Goal: Task Accomplishment & Management: Complete application form

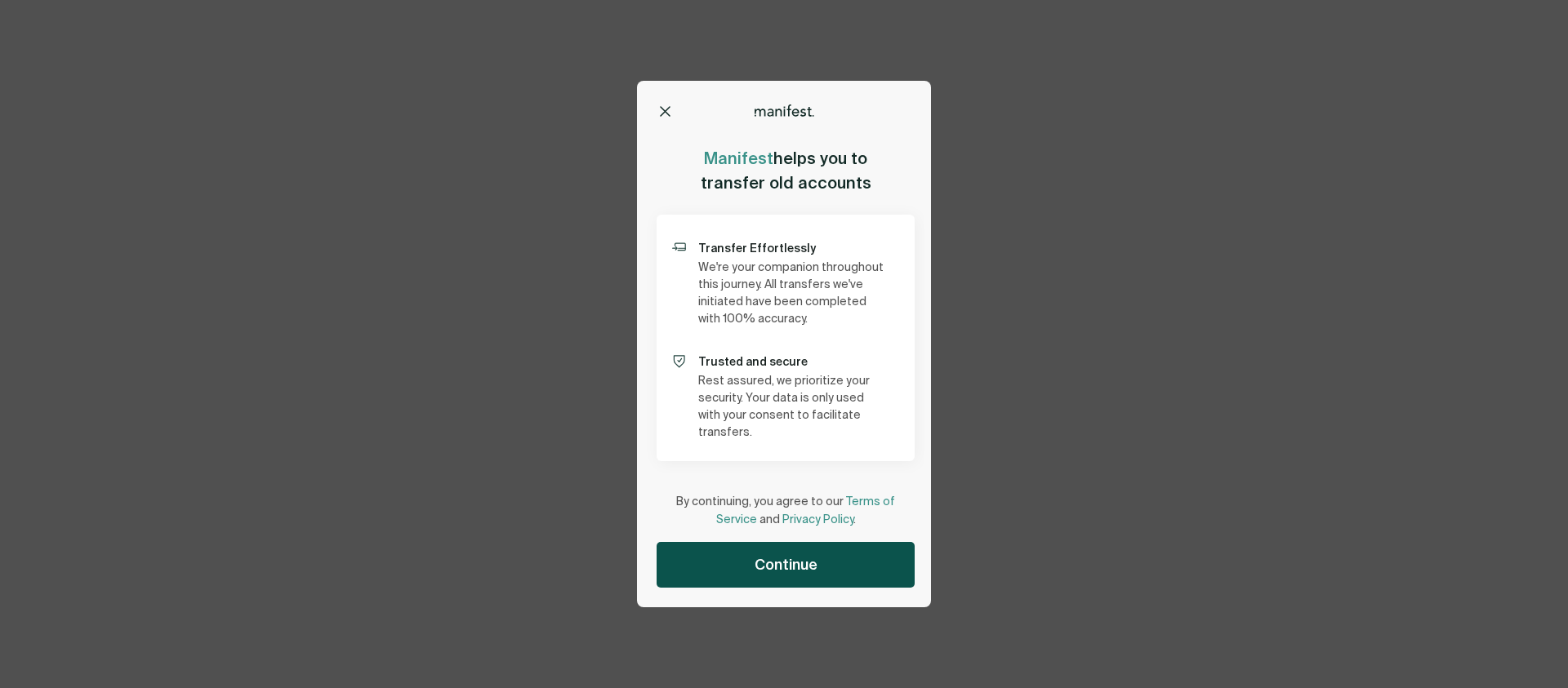
click at [741, 570] on button "Continue" at bounding box center [786, 565] width 258 height 46
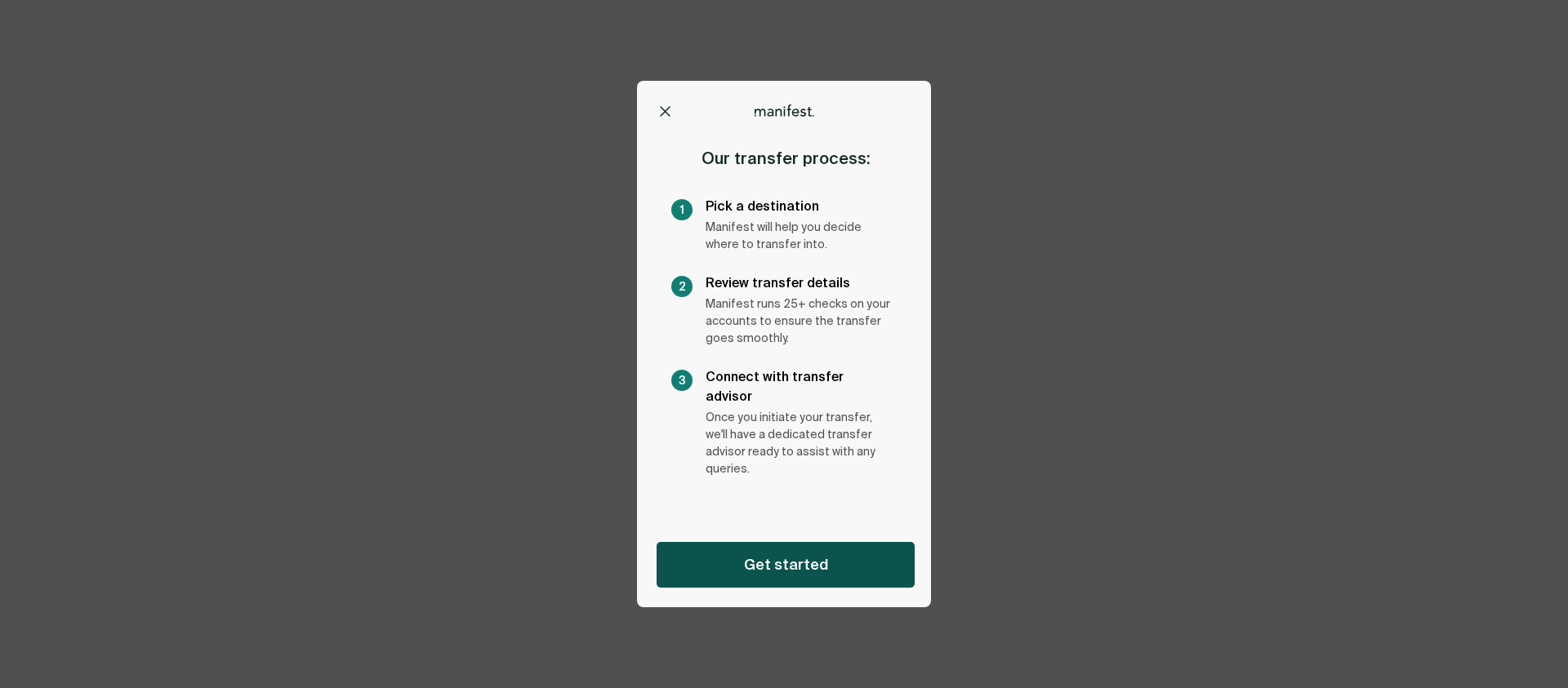
click at [743, 557] on button "Get started" at bounding box center [786, 565] width 258 height 46
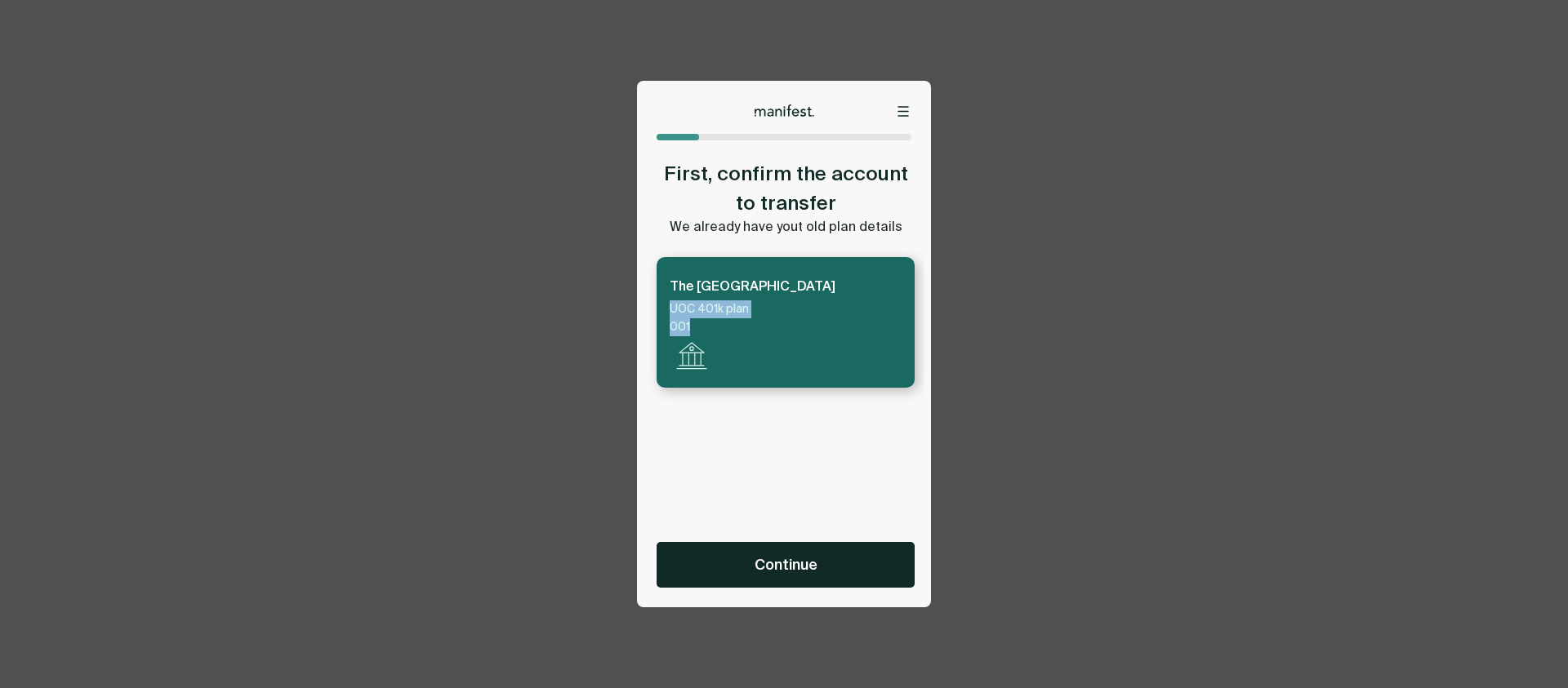
drag, startPoint x: 713, startPoint y: 338, endPoint x: 674, endPoint y: 298, distance: 55.9
click at [674, 298] on div "The [GEOGRAPHIC_DATA] UOC 401k plan 001" at bounding box center [786, 323] width 258 height 131
click at [674, 298] on div "The [GEOGRAPHIC_DATA] UOC 401k plan 001" at bounding box center [752, 306] width 166 height 60
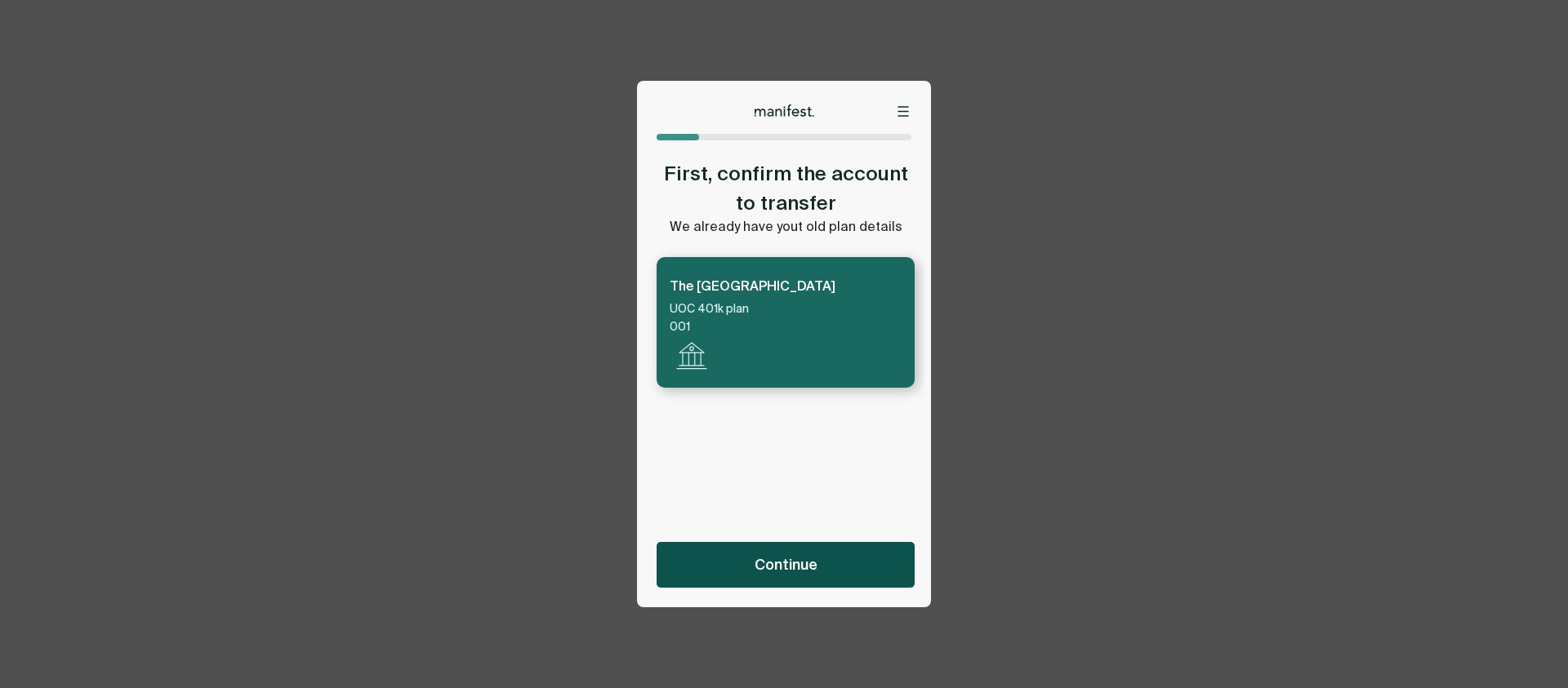
click at [827, 568] on button "Continue" at bounding box center [786, 565] width 258 height 46
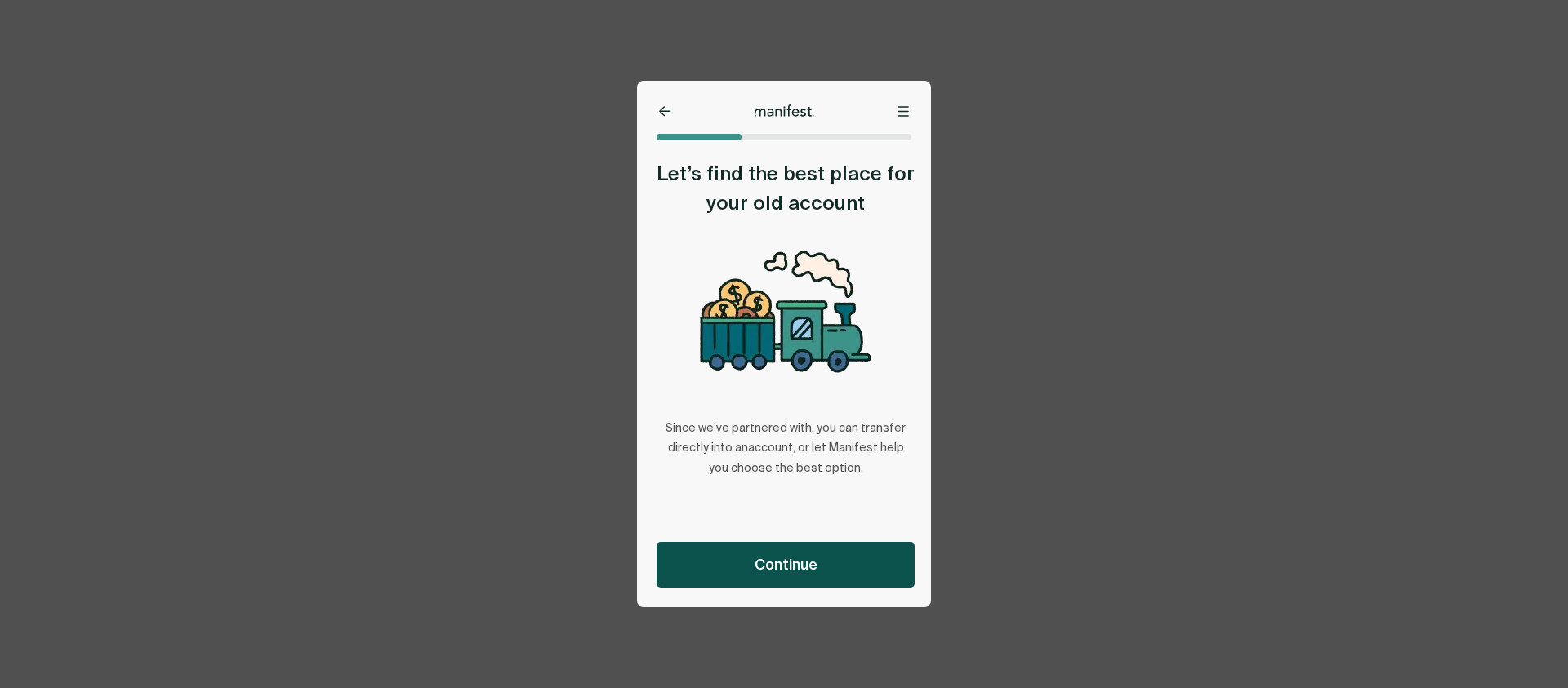
click at [783, 561] on span "Continue" at bounding box center [786, 565] width 63 height 20
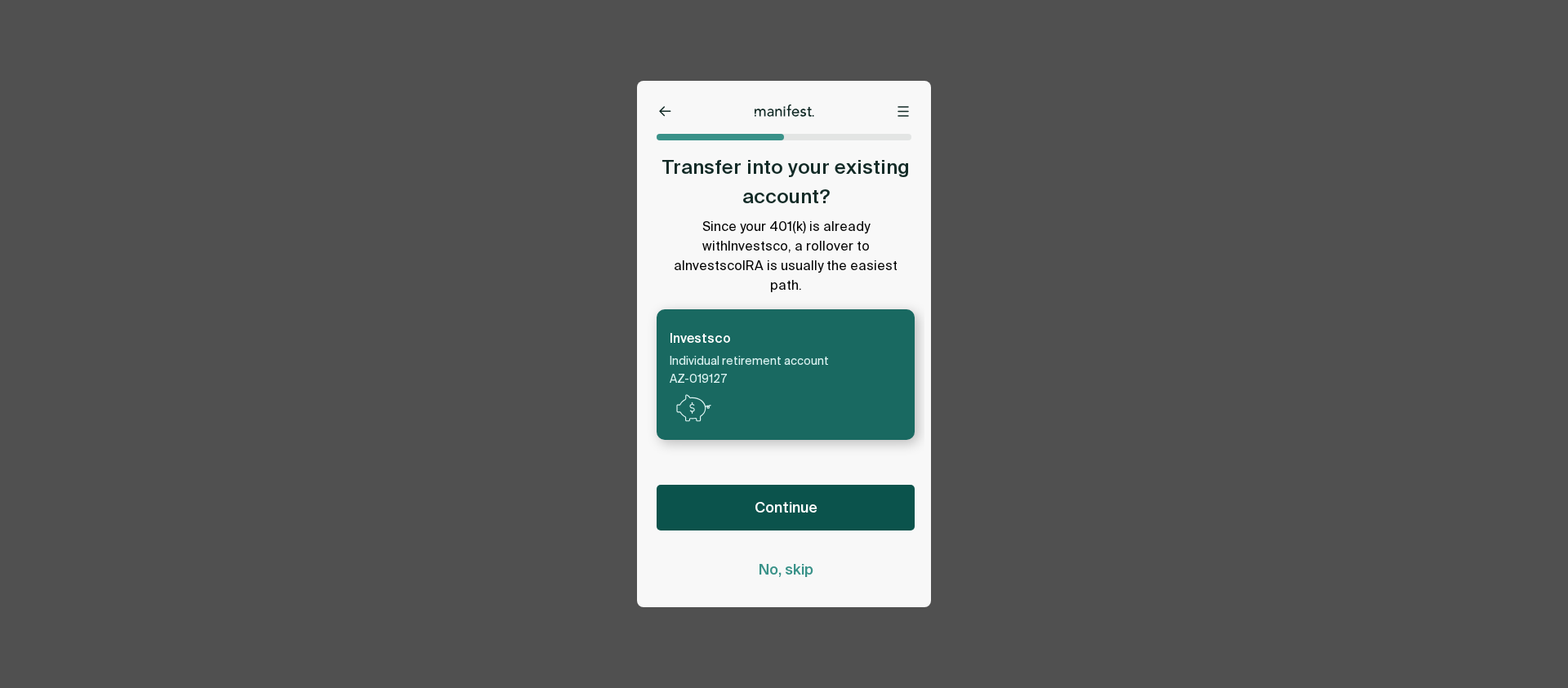
click at [788, 525] on button "Continue" at bounding box center [786, 507] width 258 height 46
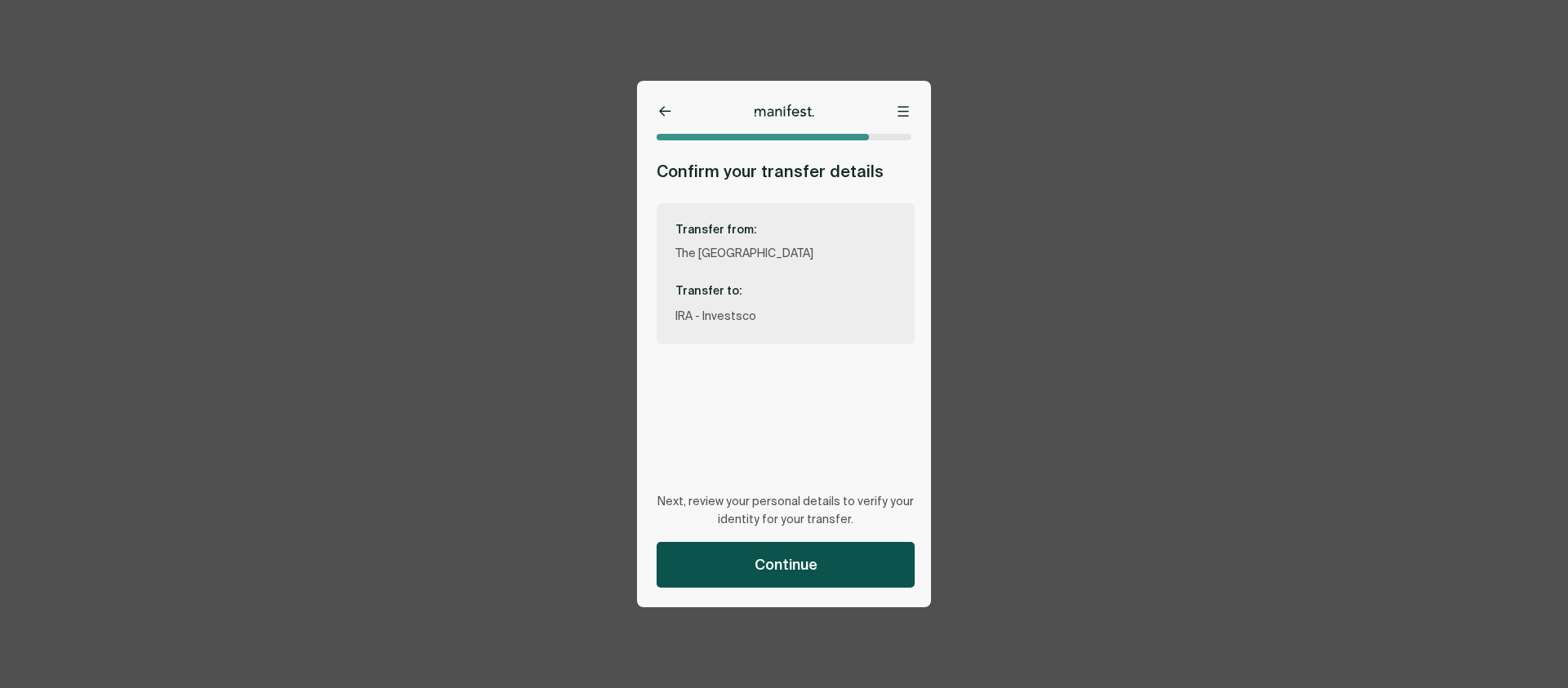
click at [803, 559] on span "Continue" at bounding box center [786, 565] width 63 height 20
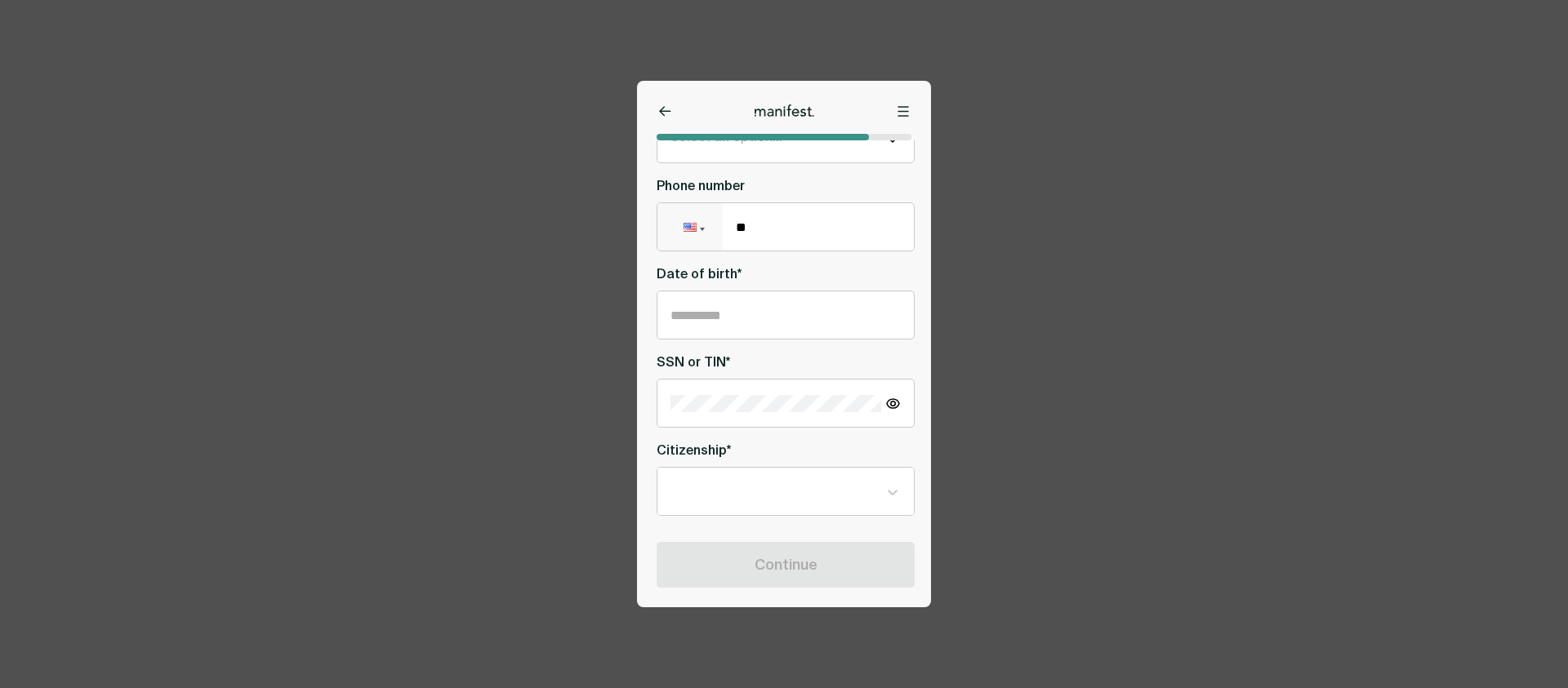
scroll to position [453, 0]
click at [765, 312] on input "text" at bounding box center [786, 313] width 231 height 14
type input "**********"
click at [679, 417] on div at bounding box center [786, 401] width 258 height 49
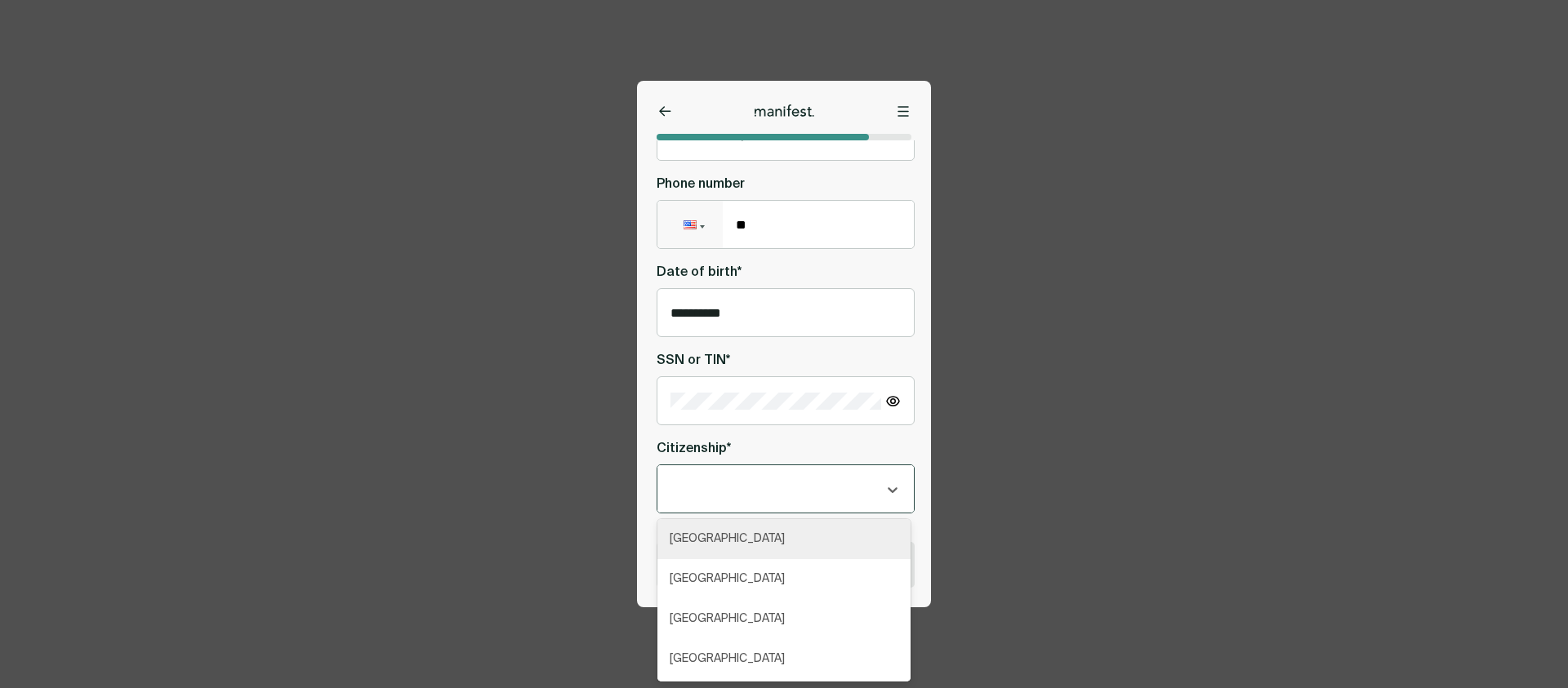
click at [684, 486] on div at bounding box center [774, 489] width 208 height 20
click at [701, 542] on div "[GEOGRAPHIC_DATA]" at bounding box center [784, 538] width 253 height 40
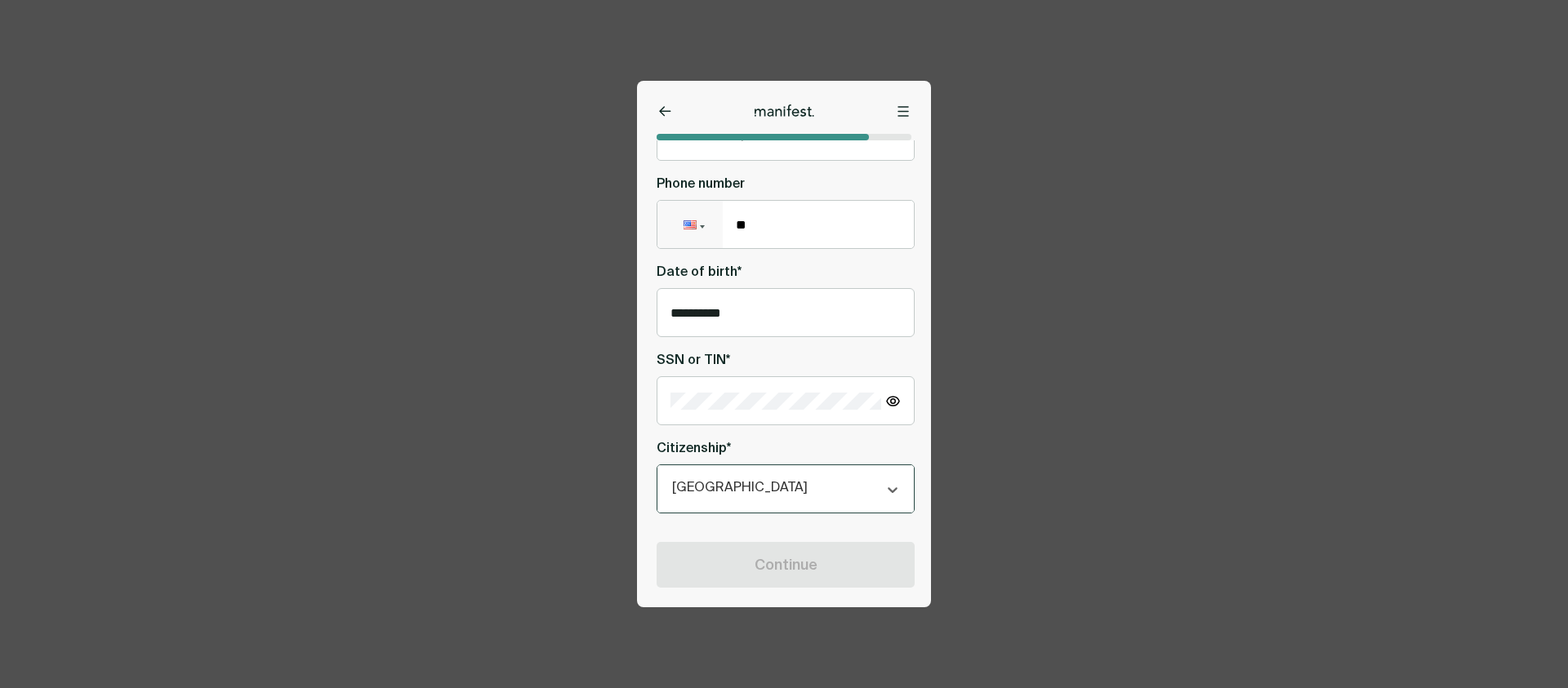
scroll to position [551, 0]
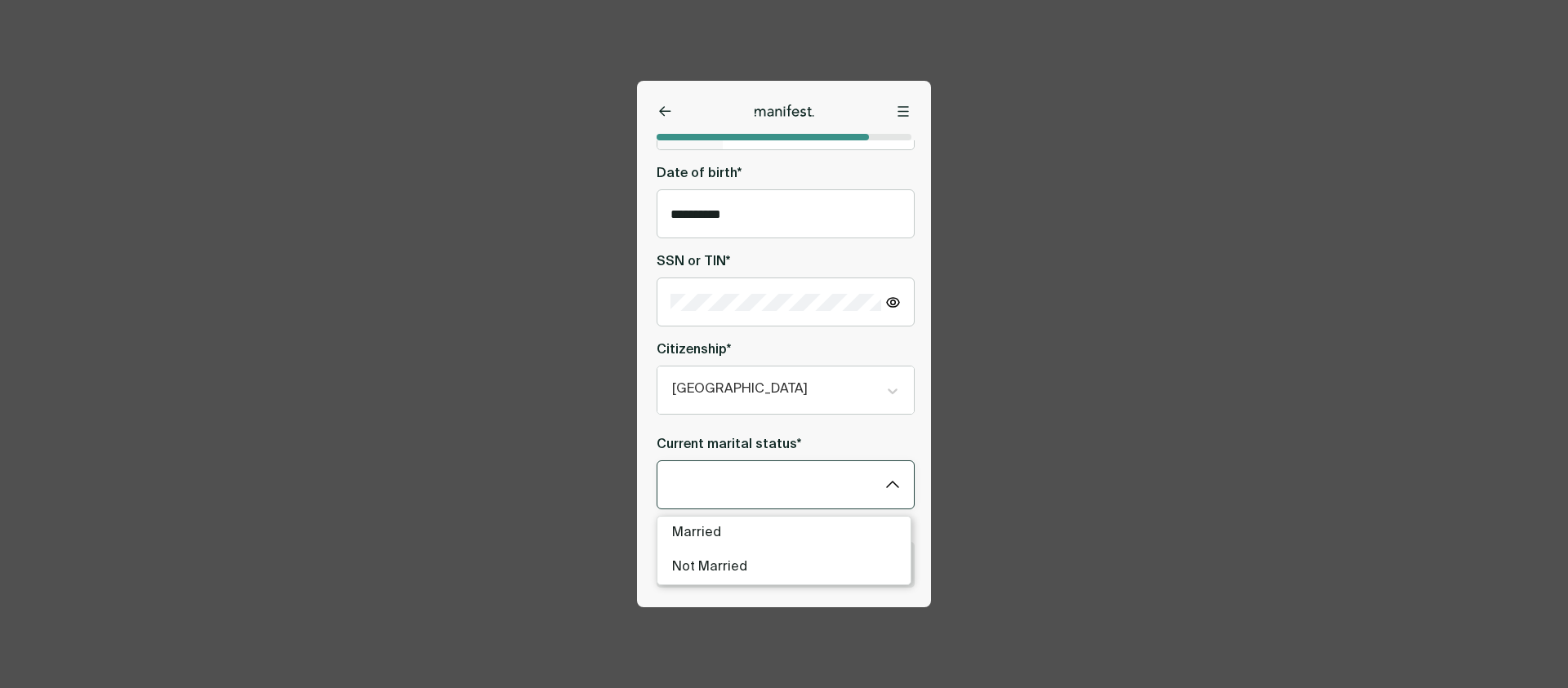
click at [724, 494] on html "**********" at bounding box center [784, 344] width 1568 height 688
click at [719, 558] on div "Continue" at bounding box center [786, 565] width 258 height 46
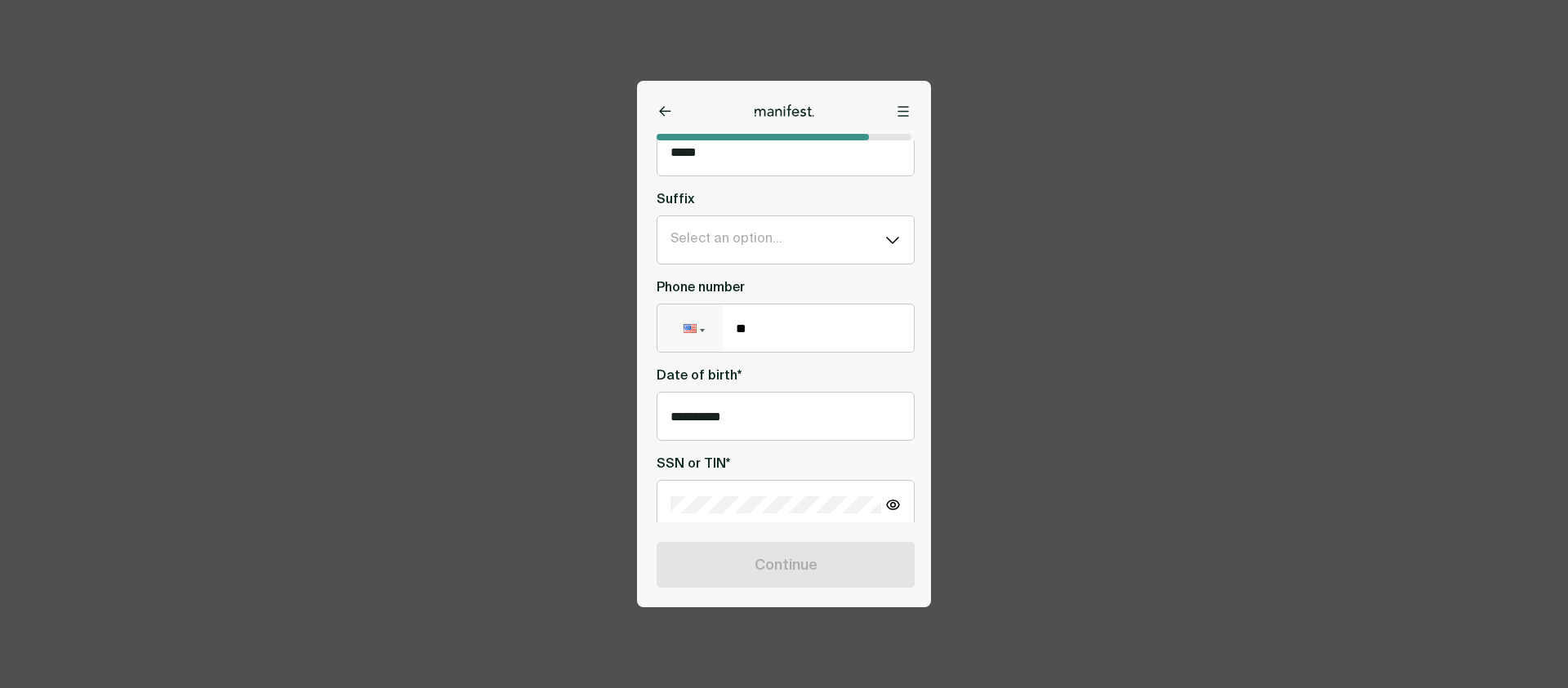
scroll to position [353, 0]
click at [807, 322] on input "**" at bounding box center [818, 324] width 191 height 47
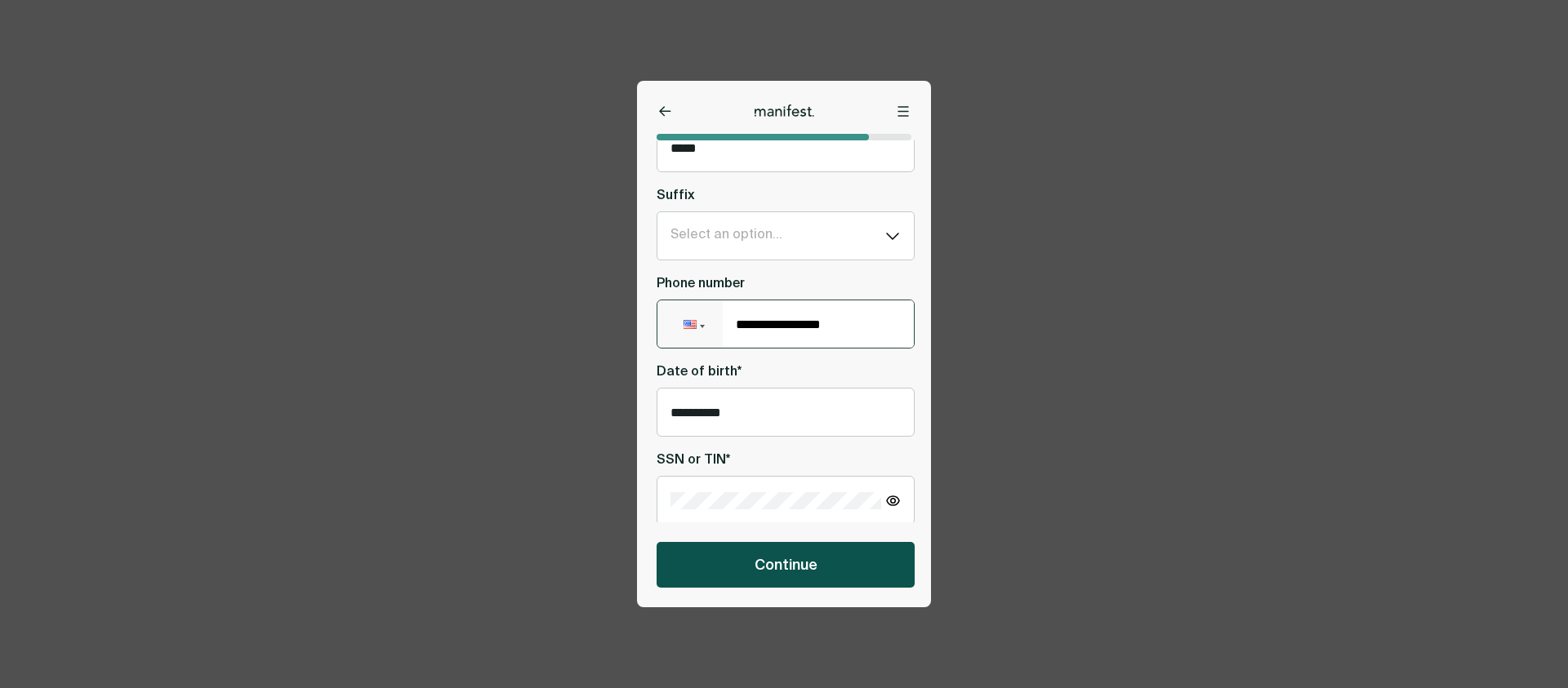
type input "**********"
click at [811, 557] on span "Continue" at bounding box center [786, 565] width 63 height 20
type input "**********"
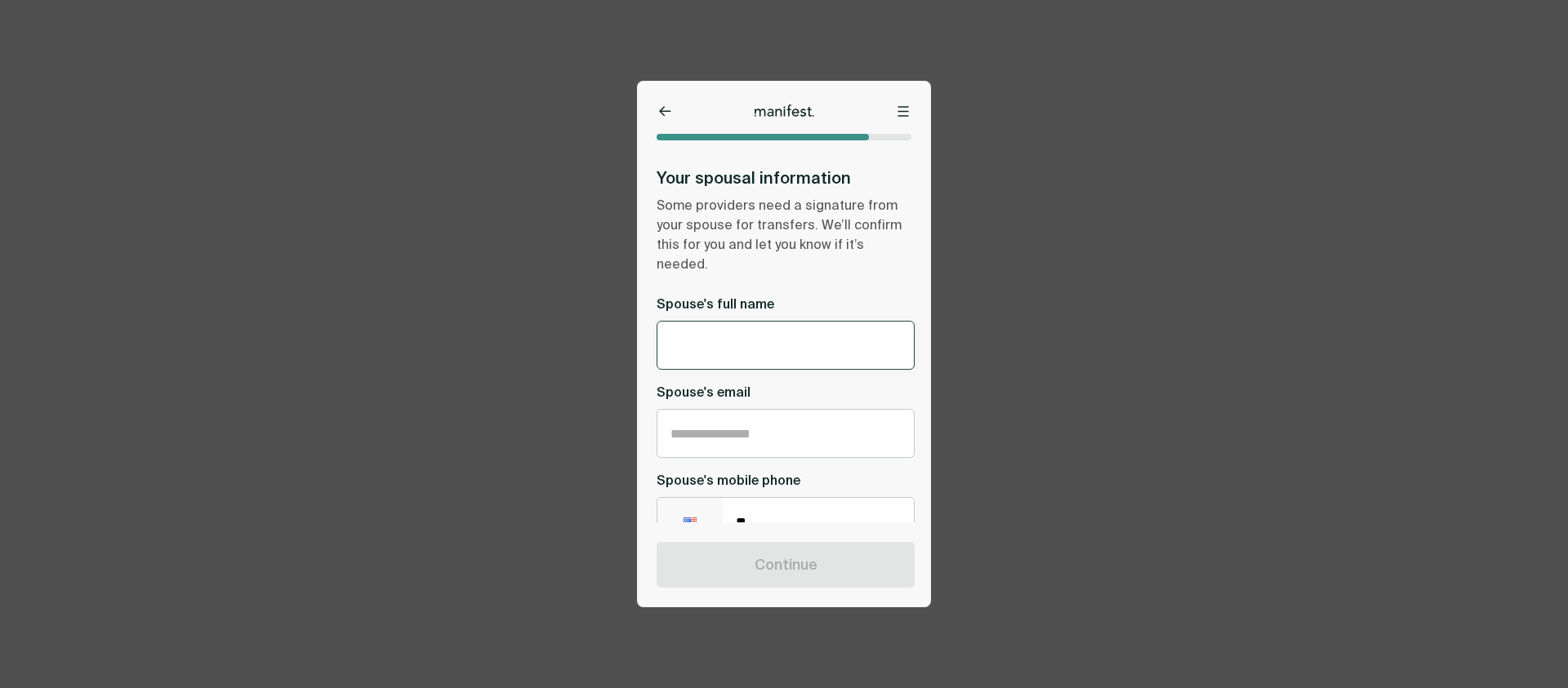
click at [739, 339] on input "text" at bounding box center [786, 346] width 231 height 14
type input "*******"
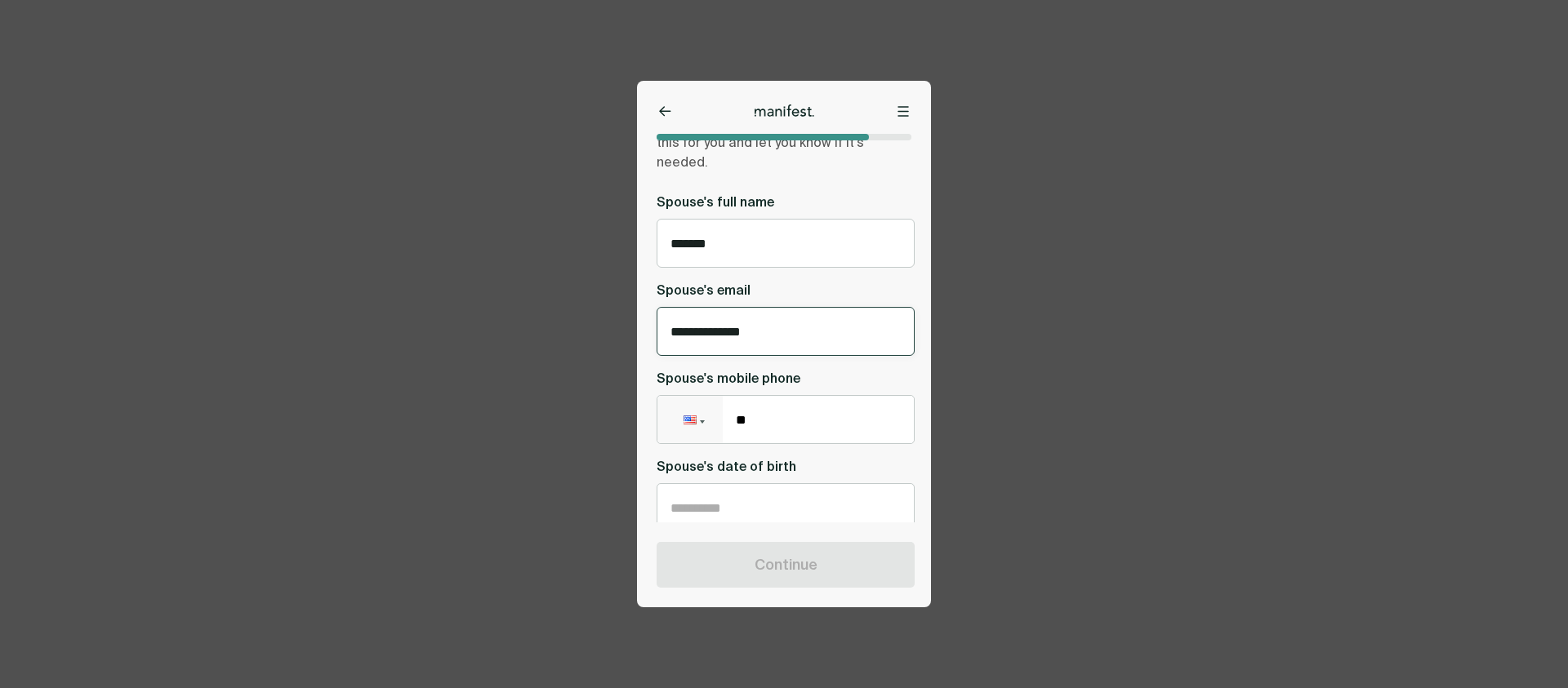
type input "**********"
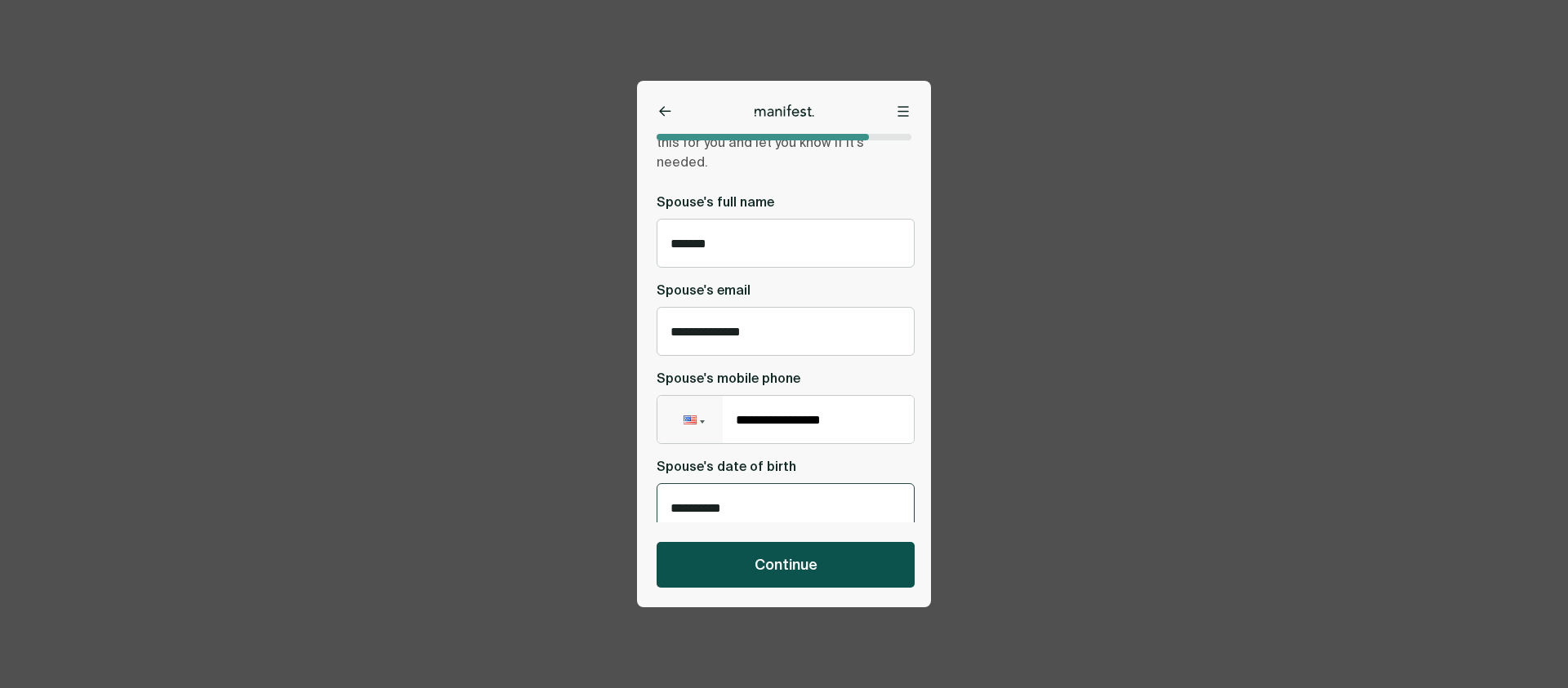
type input "**********"
click at [735, 567] on button "Continue" at bounding box center [786, 565] width 258 height 46
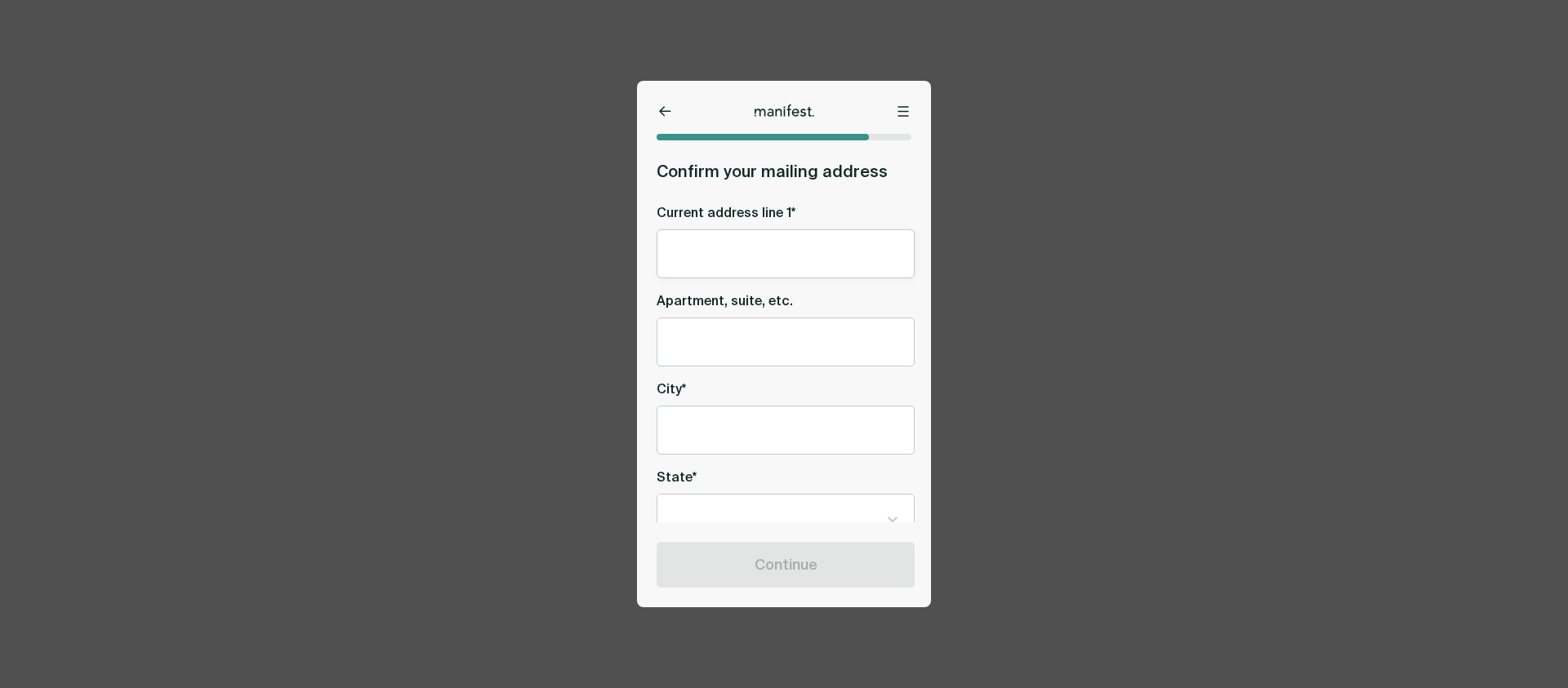
click at [715, 270] on div at bounding box center [786, 254] width 258 height 49
click at [715, 261] on input "text" at bounding box center [786, 254] width 231 height 14
type input "**********"
click at [717, 426] on input "text" at bounding box center [786, 431] width 231 height 14
type input "*******"
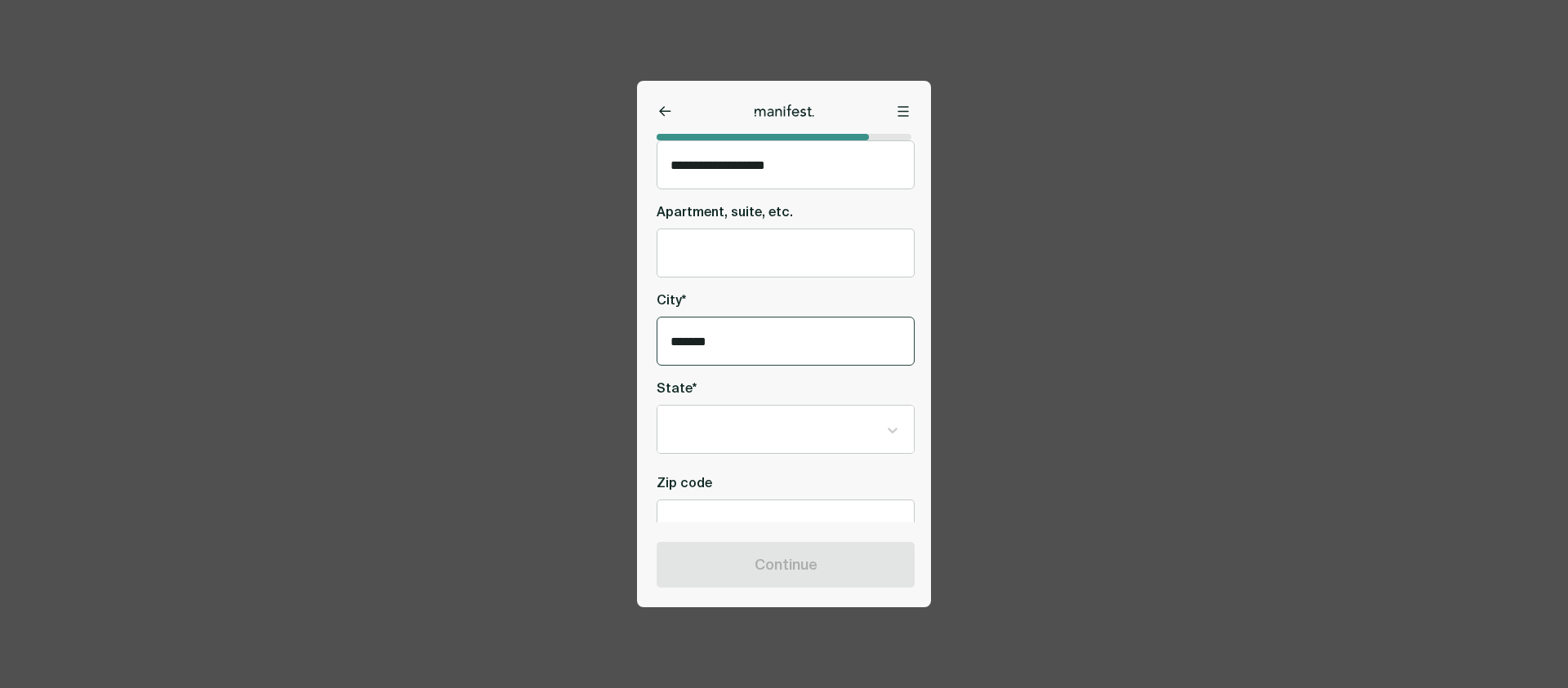
scroll to position [128, 0]
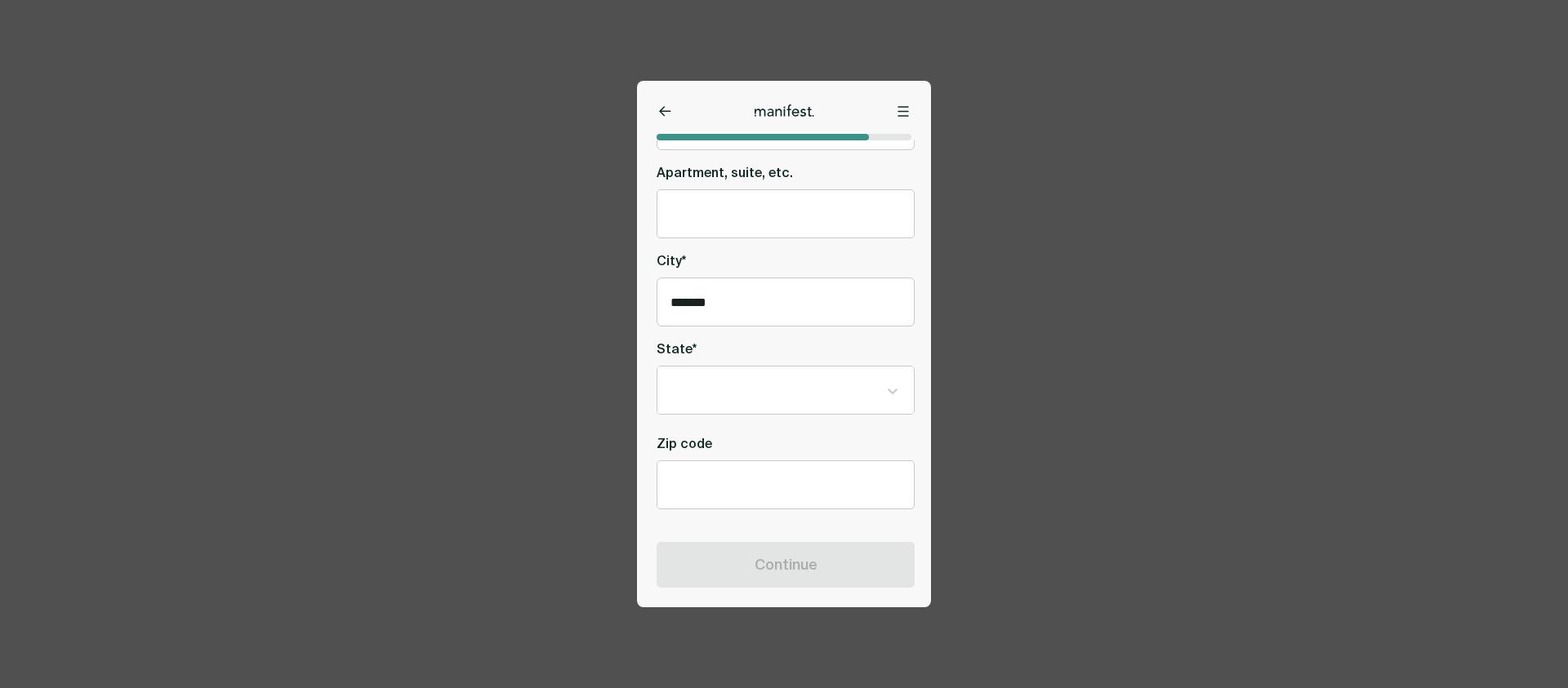
click at [773, 389] on div at bounding box center [774, 391] width 208 height 20
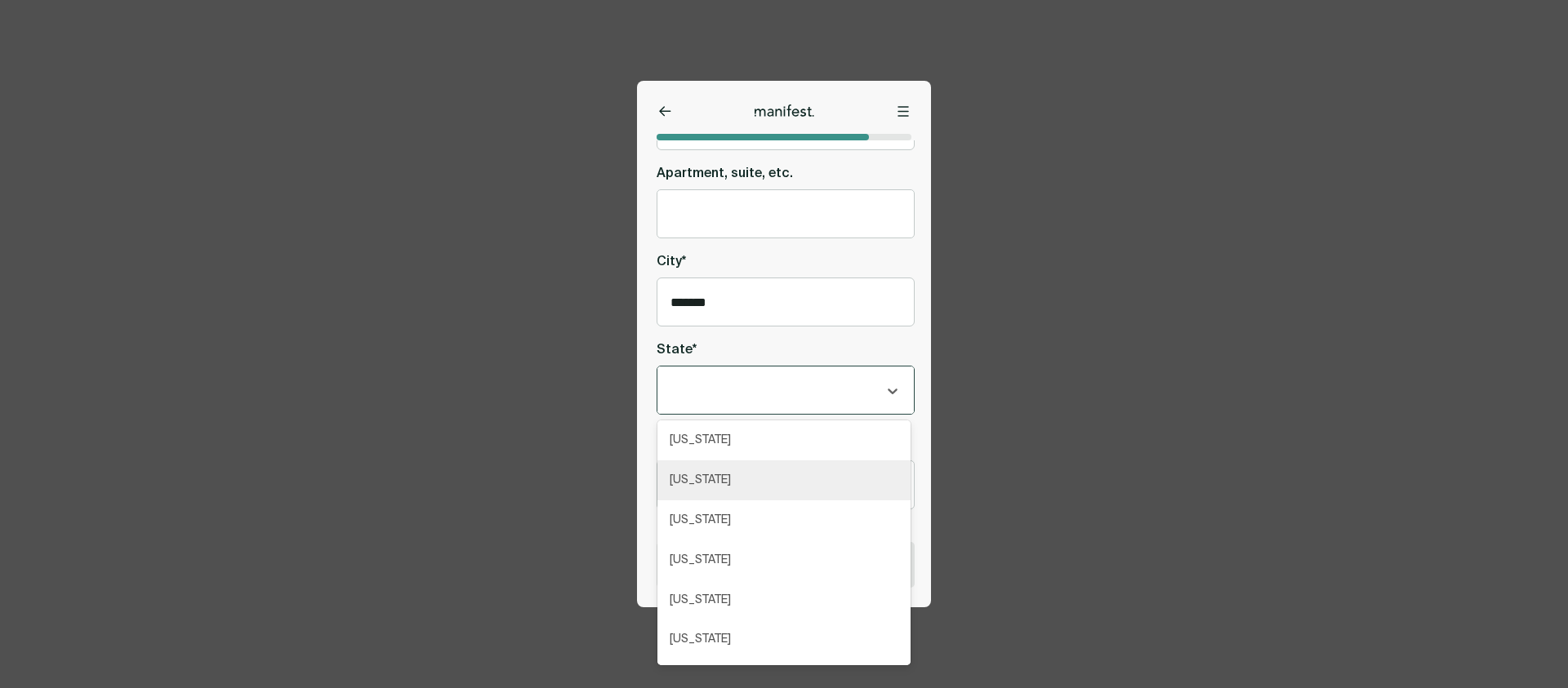
click at [736, 493] on div "[US_STATE]" at bounding box center [784, 480] width 253 height 40
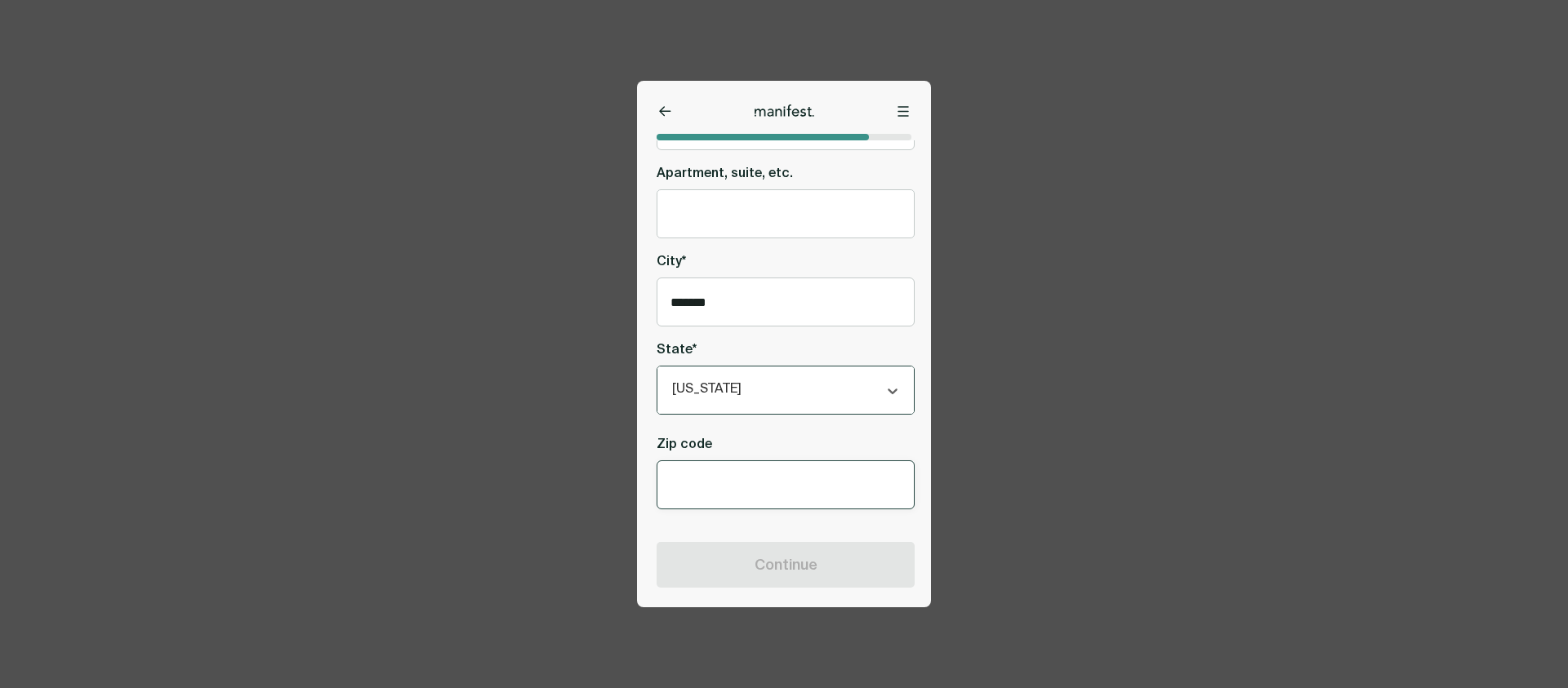
click at [738, 482] on input "text" at bounding box center [786, 485] width 231 height 14
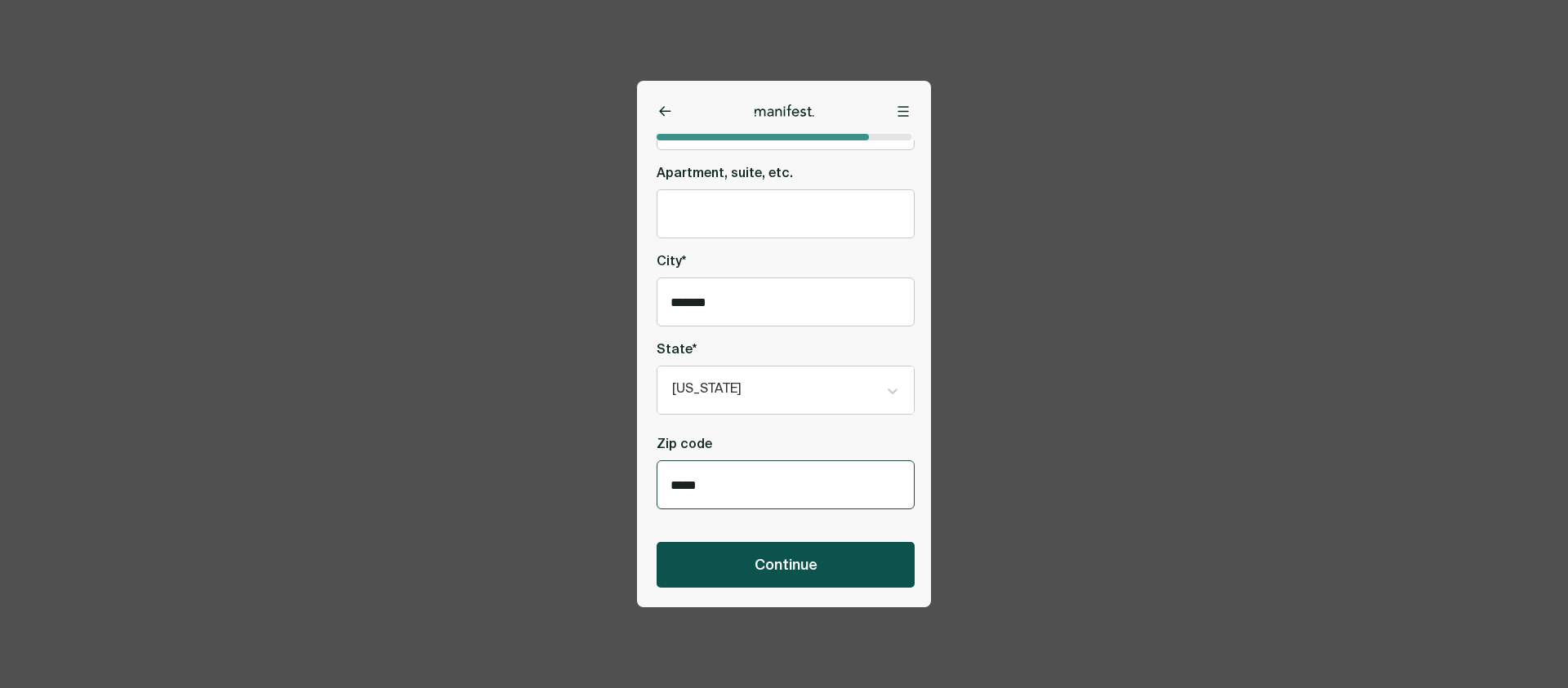
type input "*****"
click at [732, 557] on button "Continue" at bounding box center [786, 565] width 258 height 46
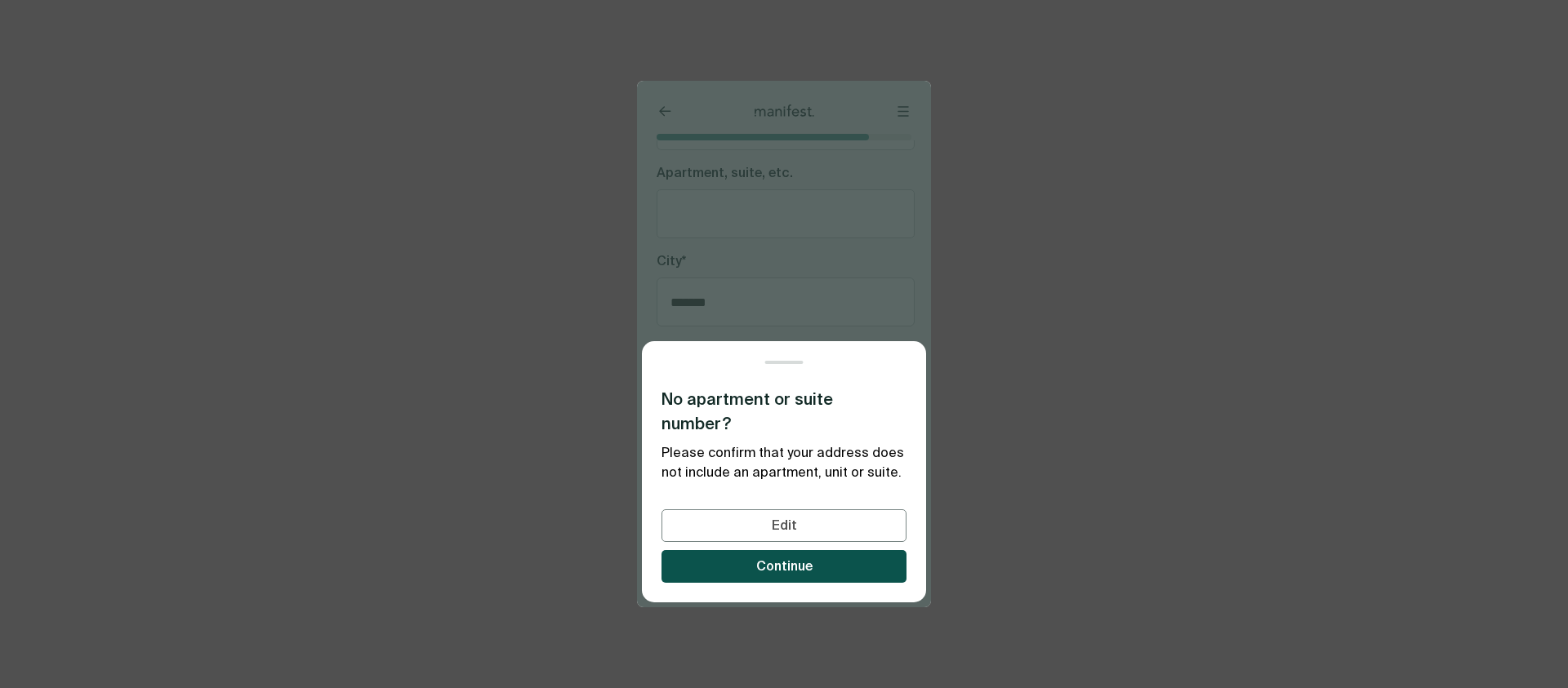
click at [750, 567] on button "Continue" at bounding box center [784, 566] width 245 height 33
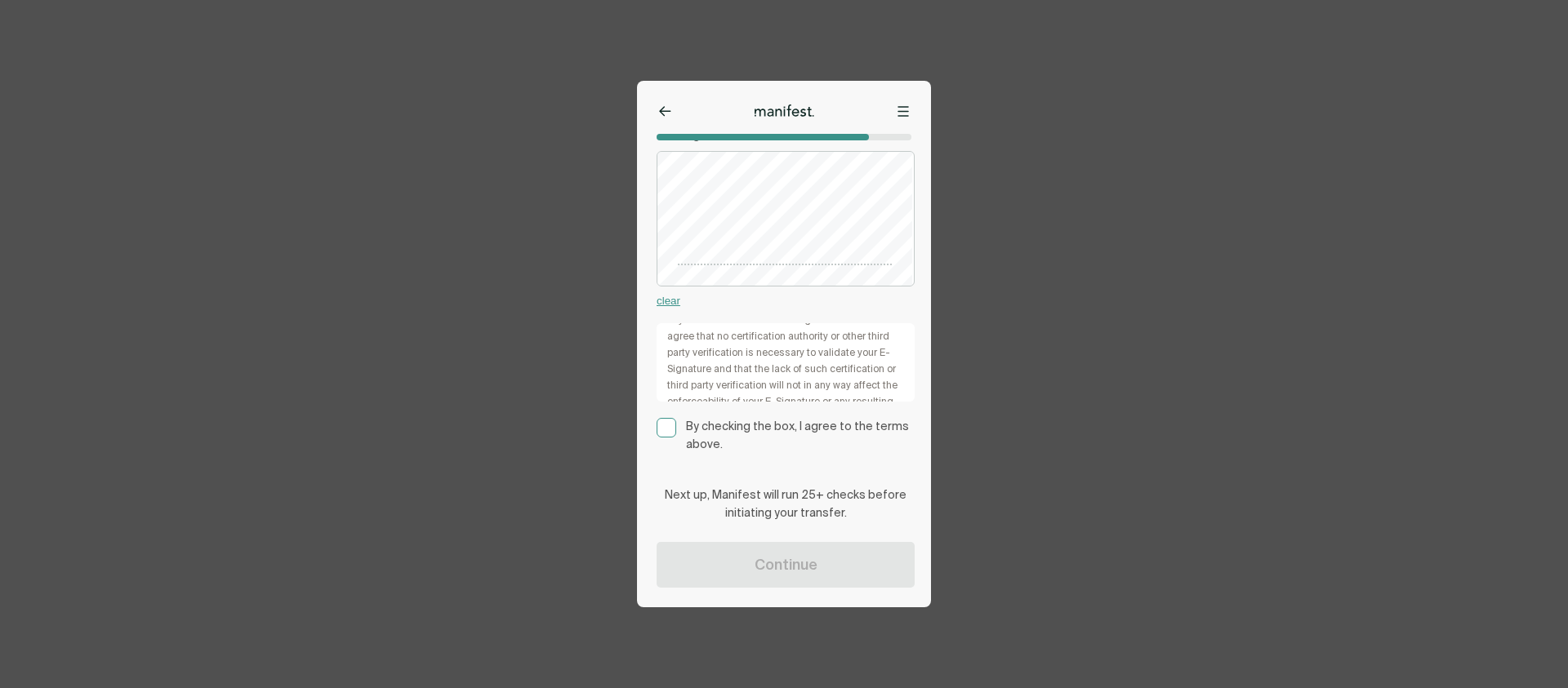
scroll to position [97, 0]
click at [694, 429] on p "By checking the box, I agree to the terms above." at bounding box center [800, 437] width 229 height 36
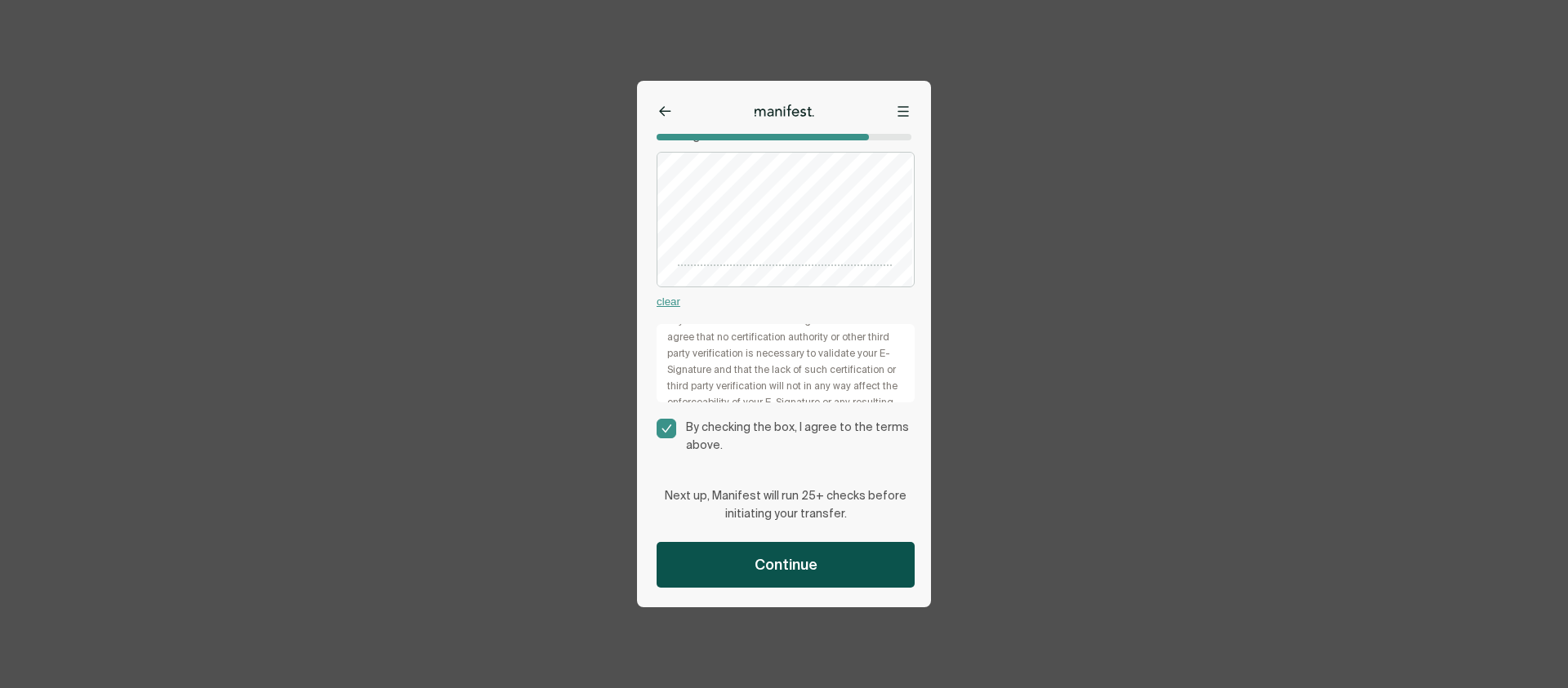
click at [775, 569] on span "Continue" at bounding box center [786, 565] width 63 height 20
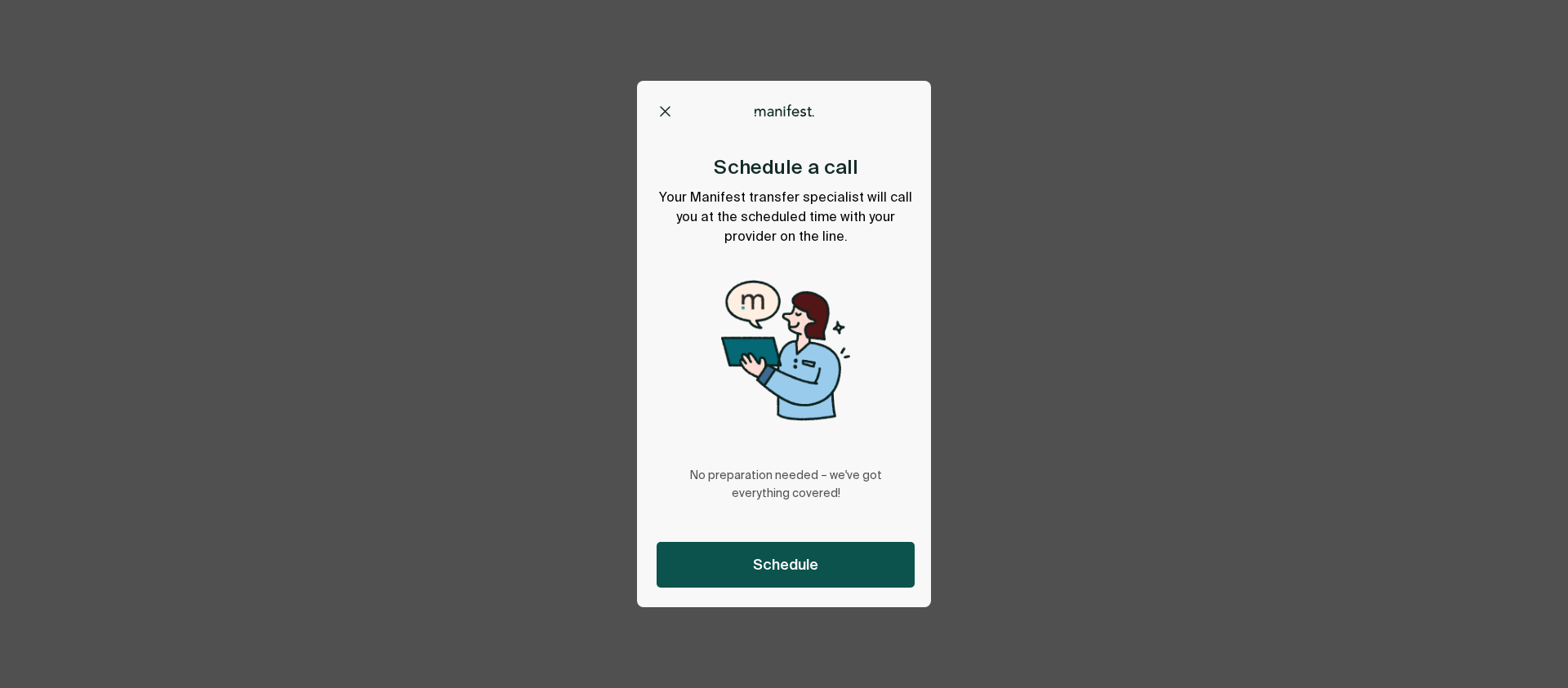
click at [789, 564] on span "Schedule" at bounding box center [786, 565] width 65 height 20
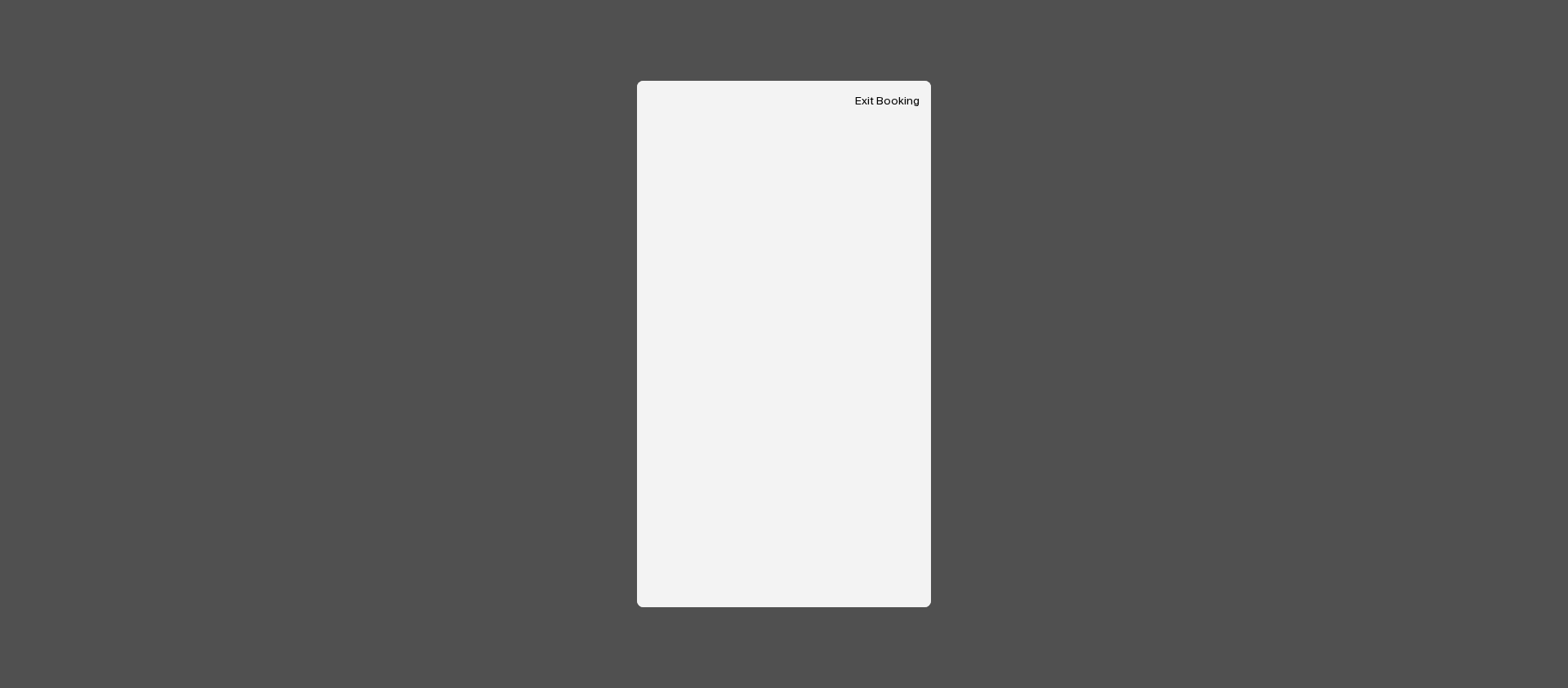
click at [903, 98] on button "Exit Booking" at bounding box center [887, 101] width 65 height 14
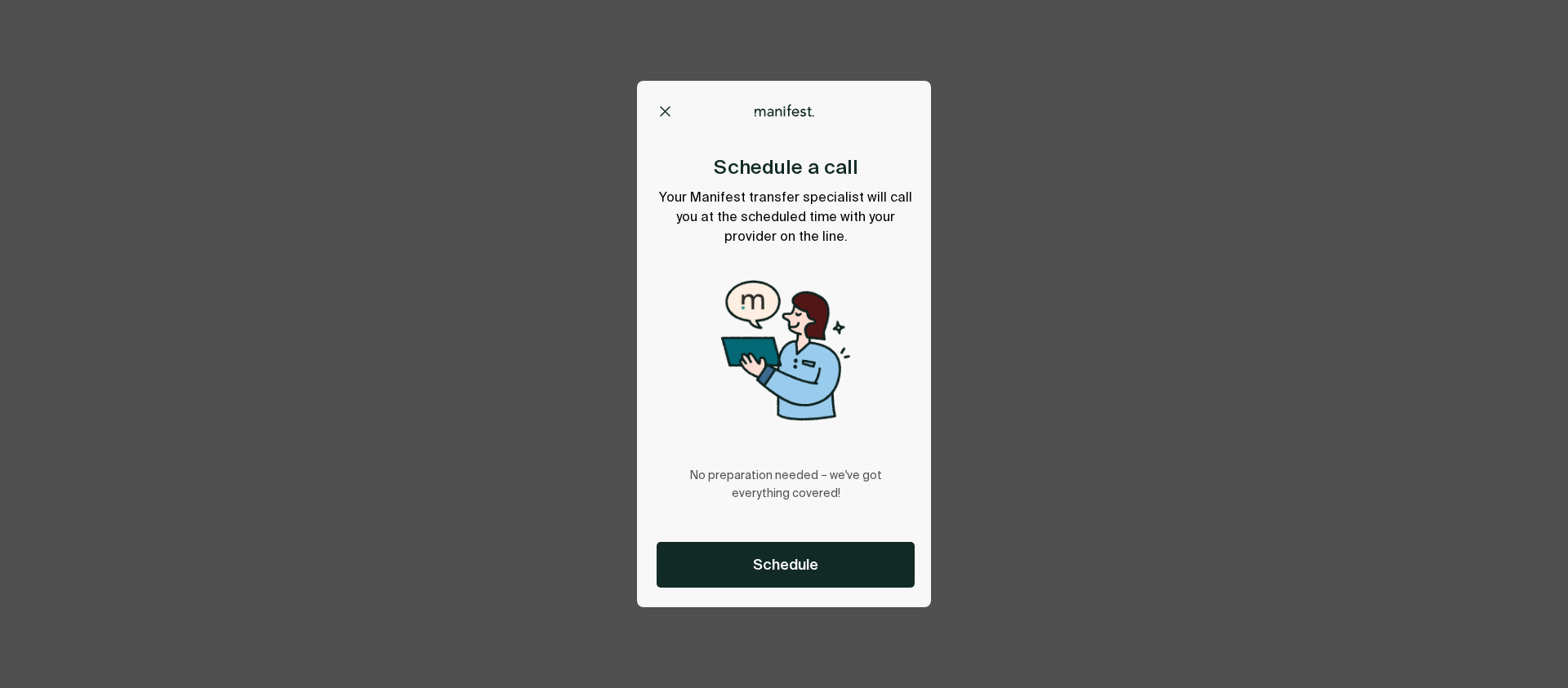
click at [657, 114] on button at bounding box center [665, 112] width 16 height 16
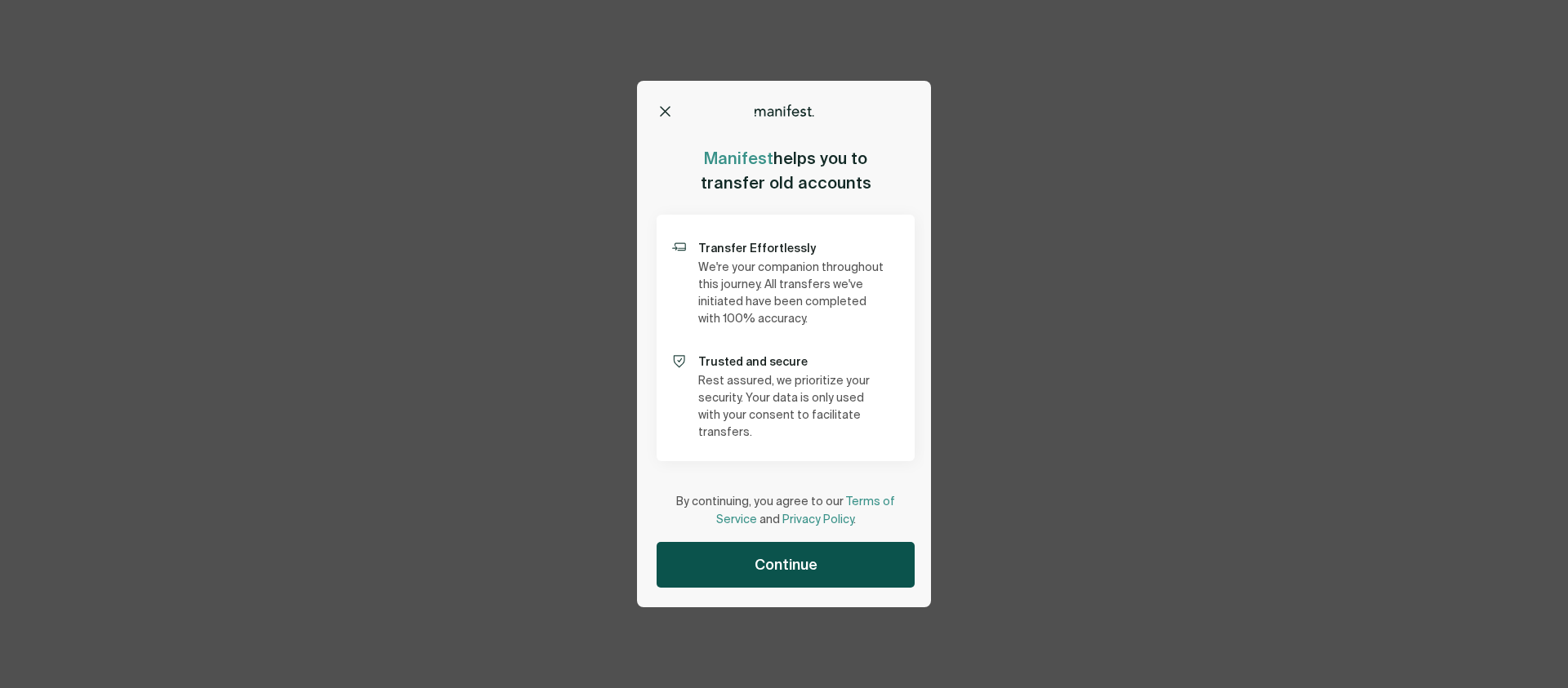
click at [786, 569] on span "Continue" at bounding box center [786, 565] width 63 height 20
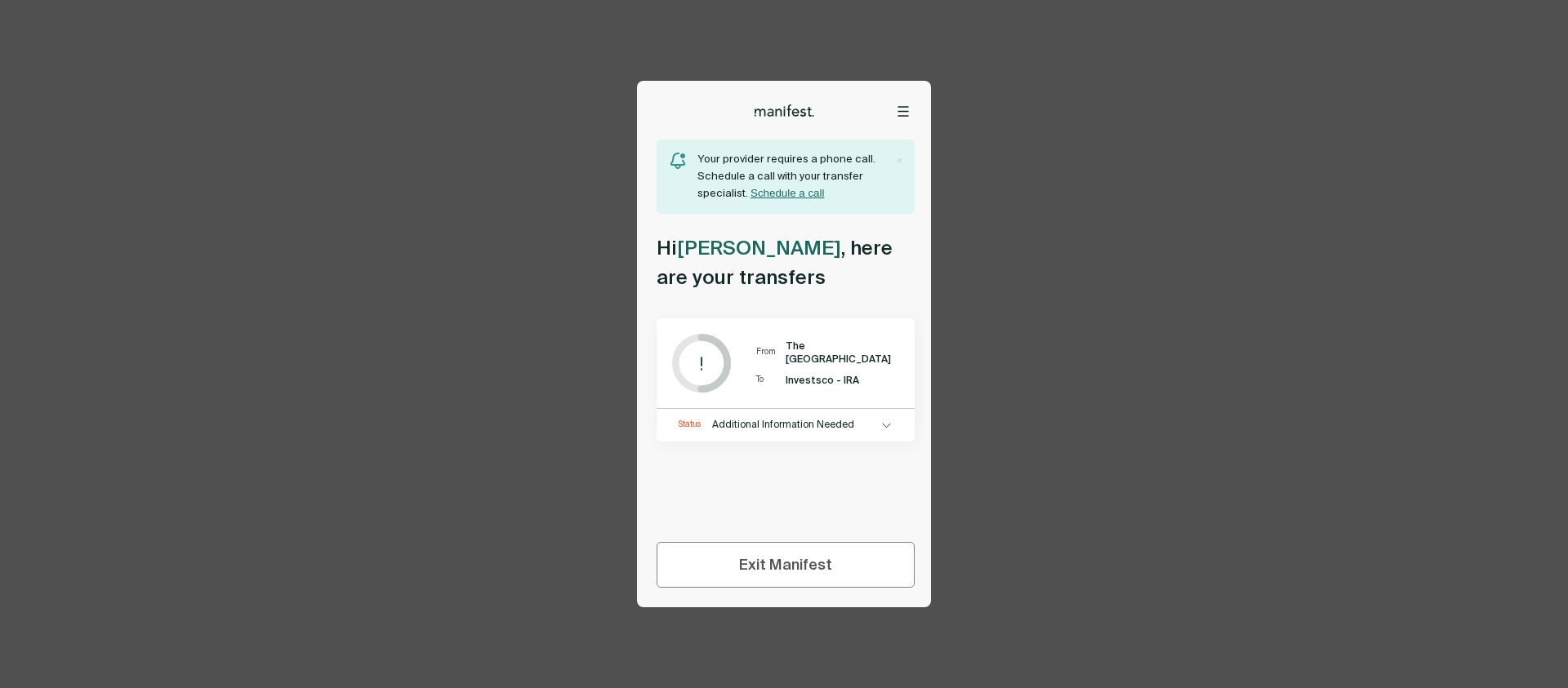
click at [842, 432] on div "Status Additional Information Needed" at bounding box center [786, 422] width 258 height 25
click at [891, 422] on div "Status Additional Information Needed" at bounding box center [786, 422] width 258 height 25
click at [888, 423] on div at bounding box center [885, 426] width 12 height 7
click at [792, 196] on button "Schedule a call" at bounding box center [787, 193] width 74 height 12
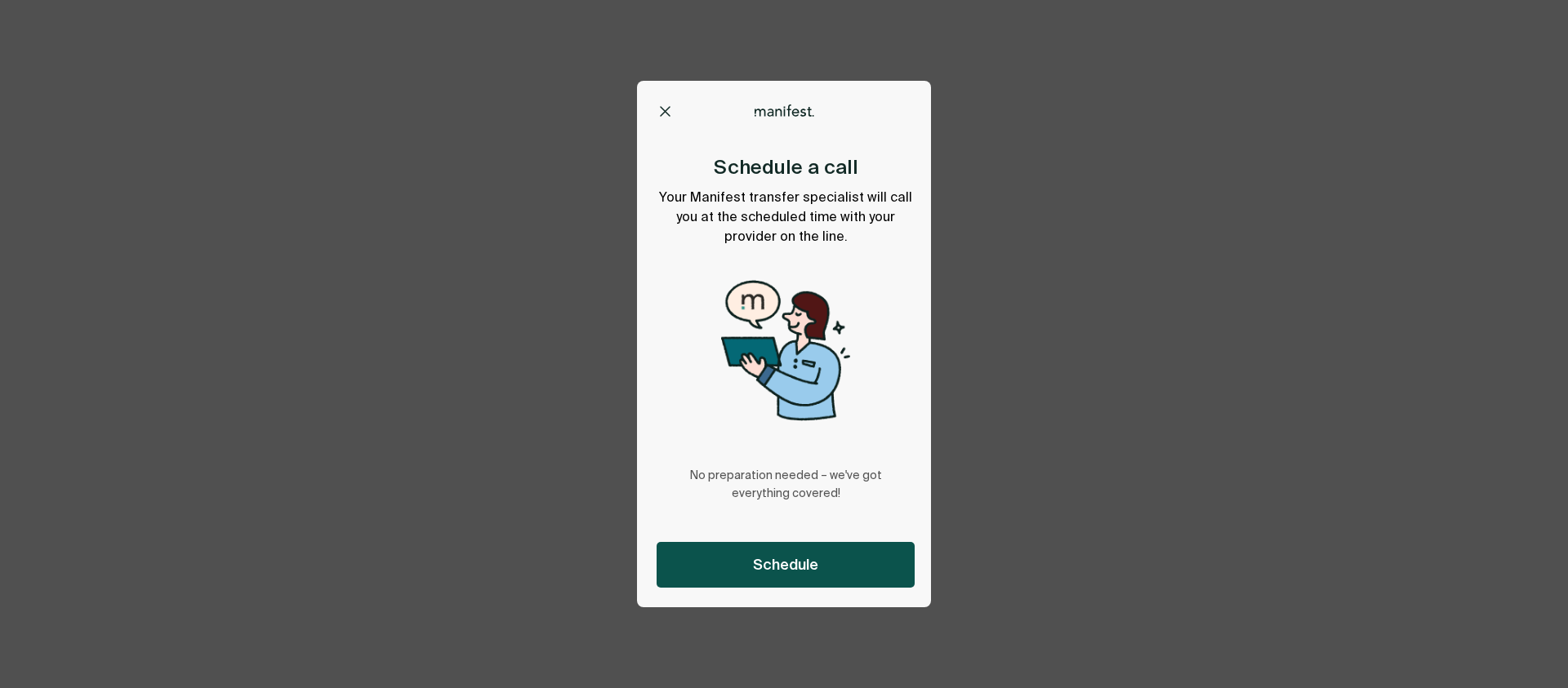
click at [822, 561] on button "Schedule" at bounding box center [786, 565] width 258 height 46
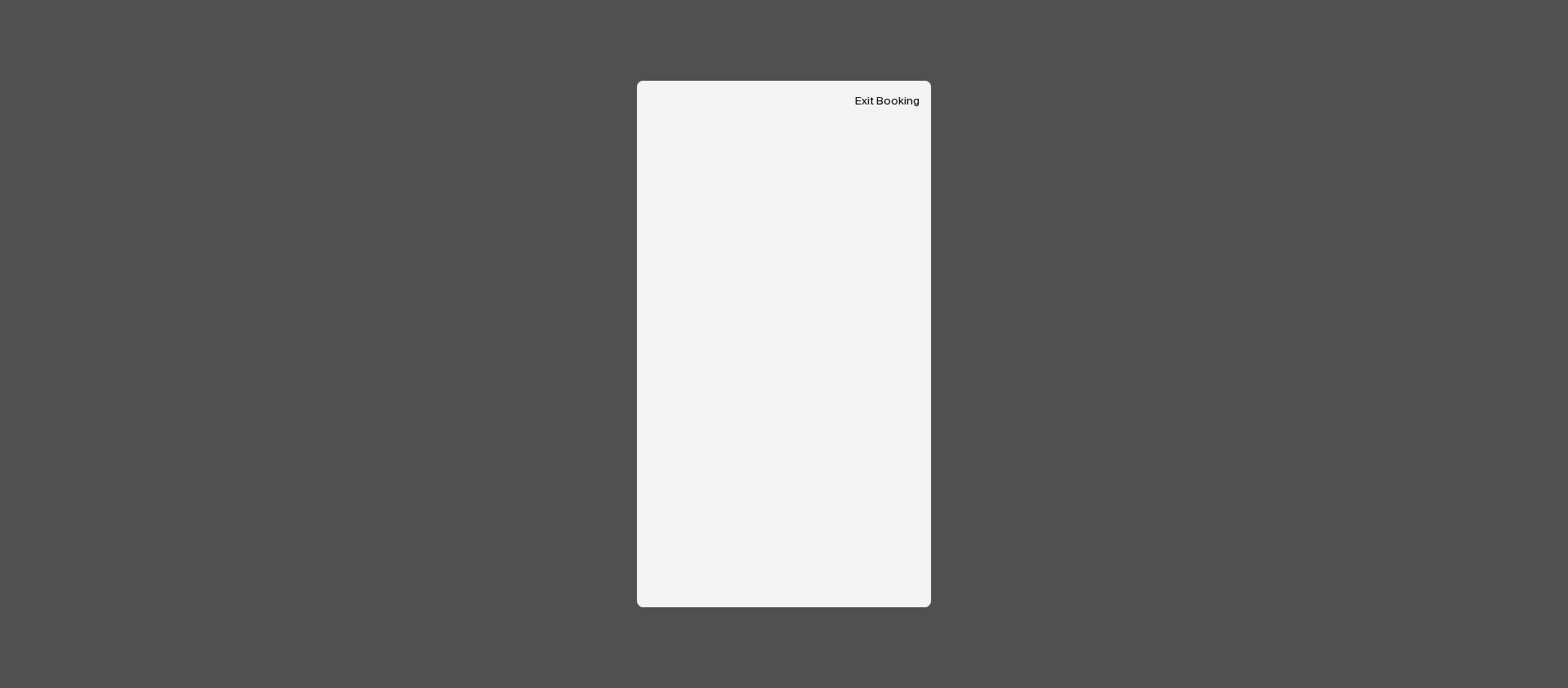
click at [889, 105] on button "Exit Booking" at bounding box center [887, 101] width 65 height 14
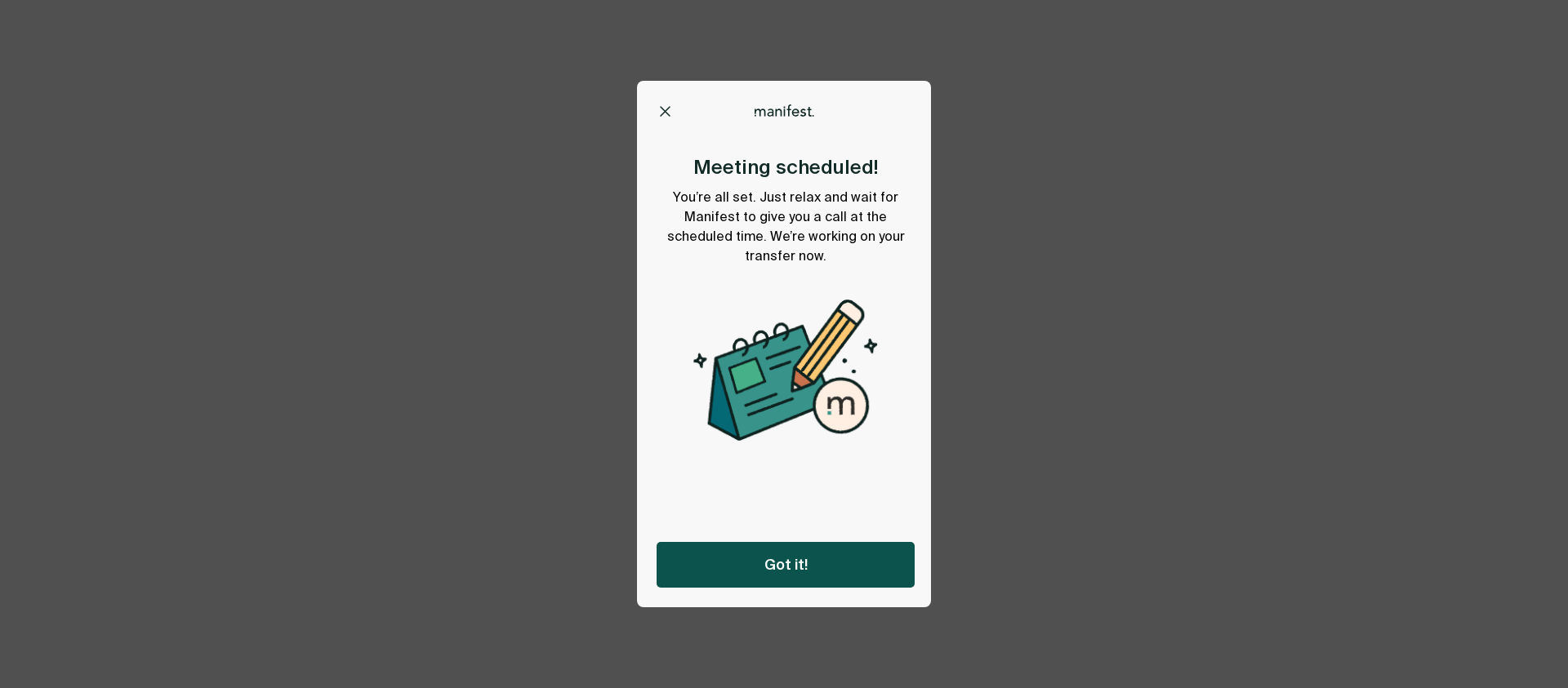
click at [800, 562] on span "Got it!" at bounding box center [786, 565] width 43 height 20
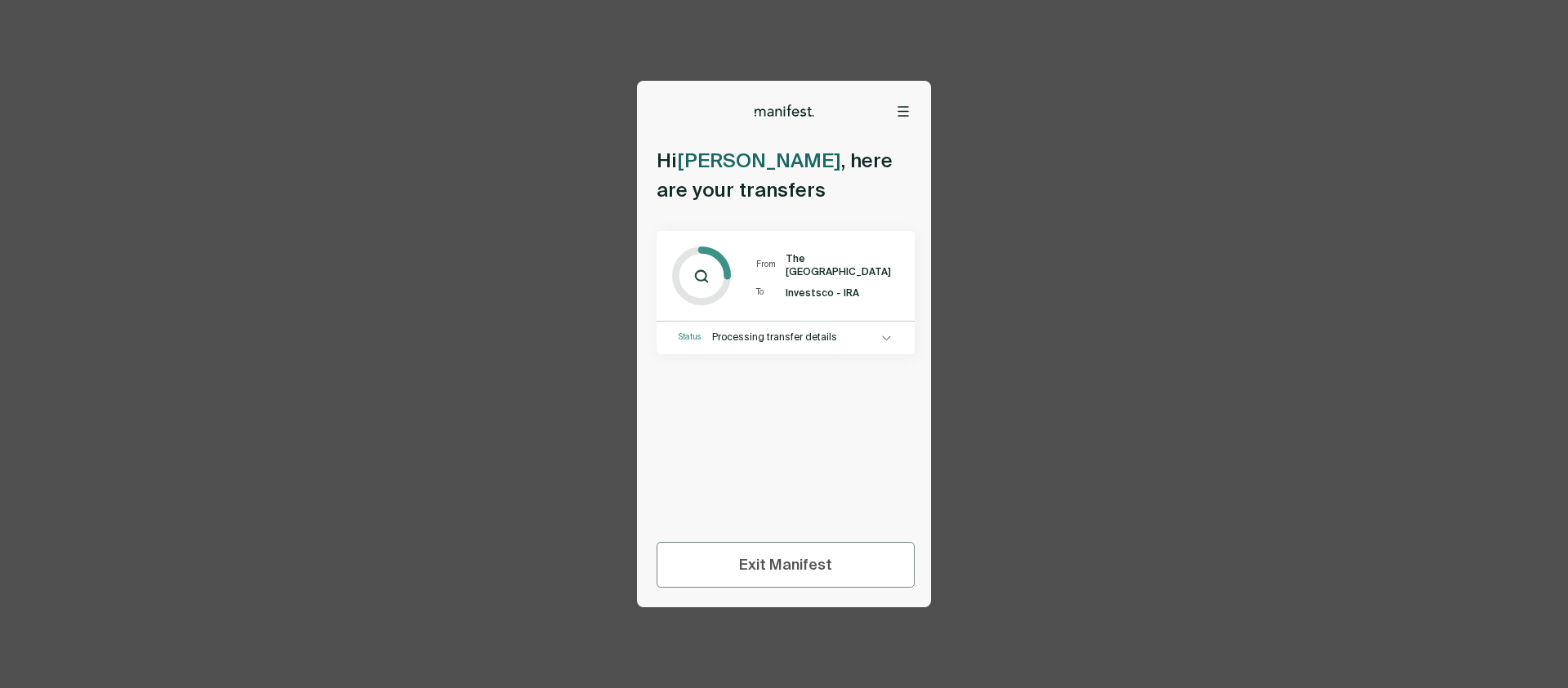
click at [907, 106] on icon at bounding box center [903, 111] width 11 height 11
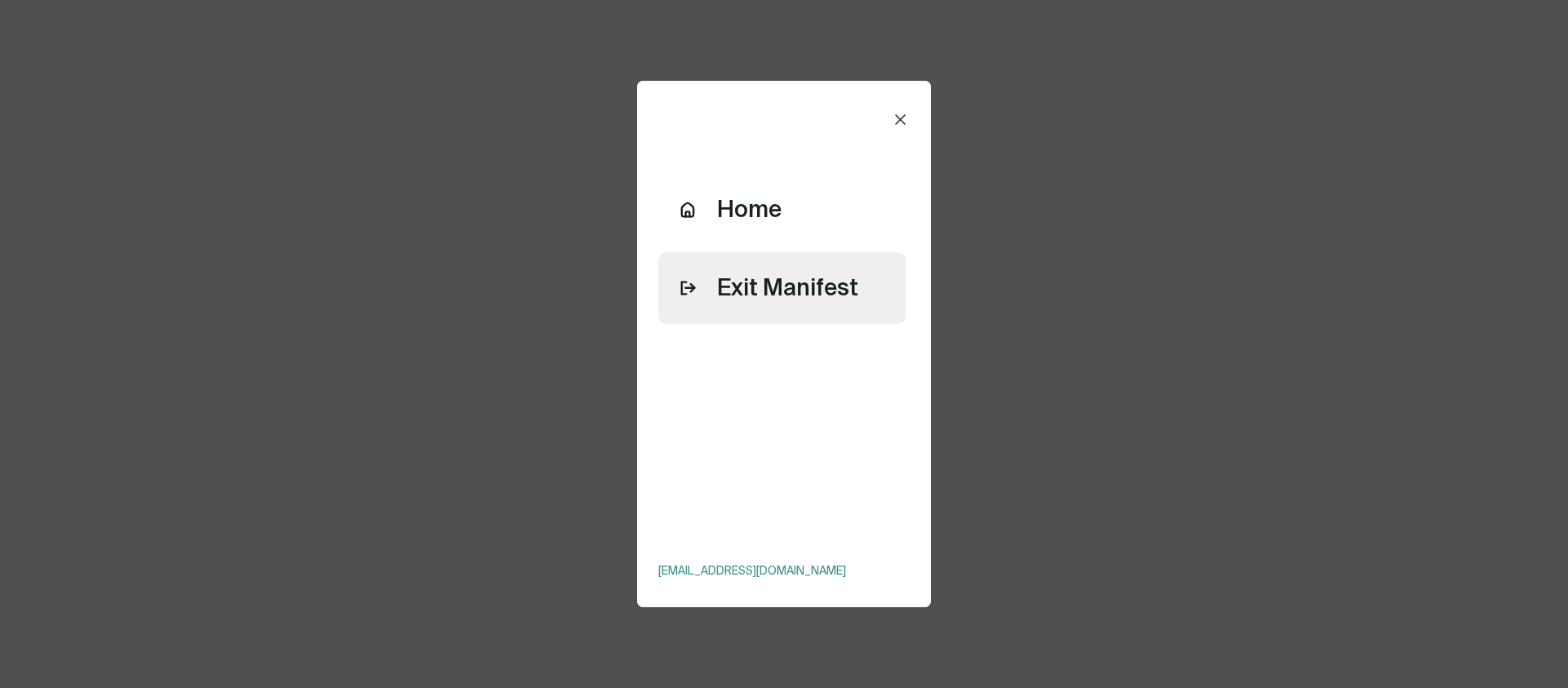
click at [851, 275] on span "Exit Manifest" at bounding box center [801, 288] width 169 height 33
